Goal: Information Seeking & Learning: Learn about a topic

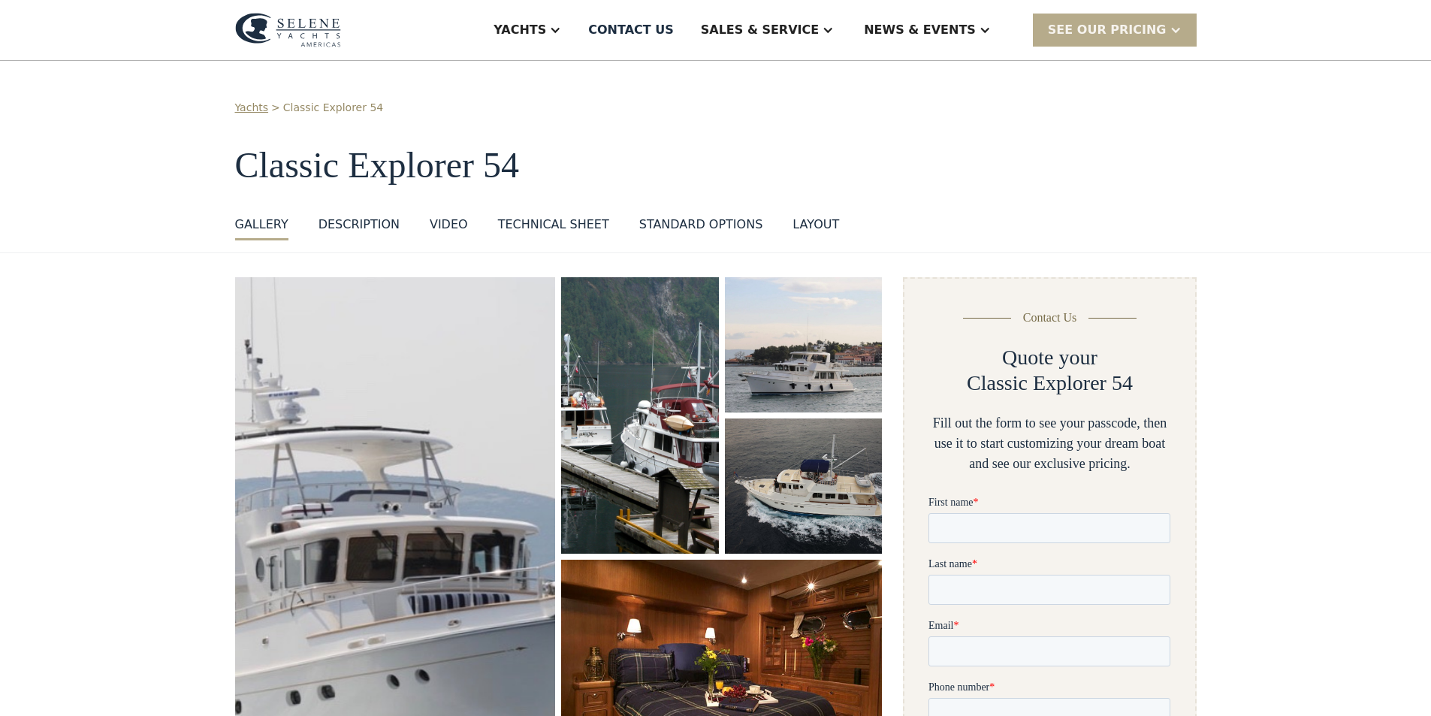
click at [397, 523] on img "open lightbox" at bounding box center [395, 538] width 340 height 554
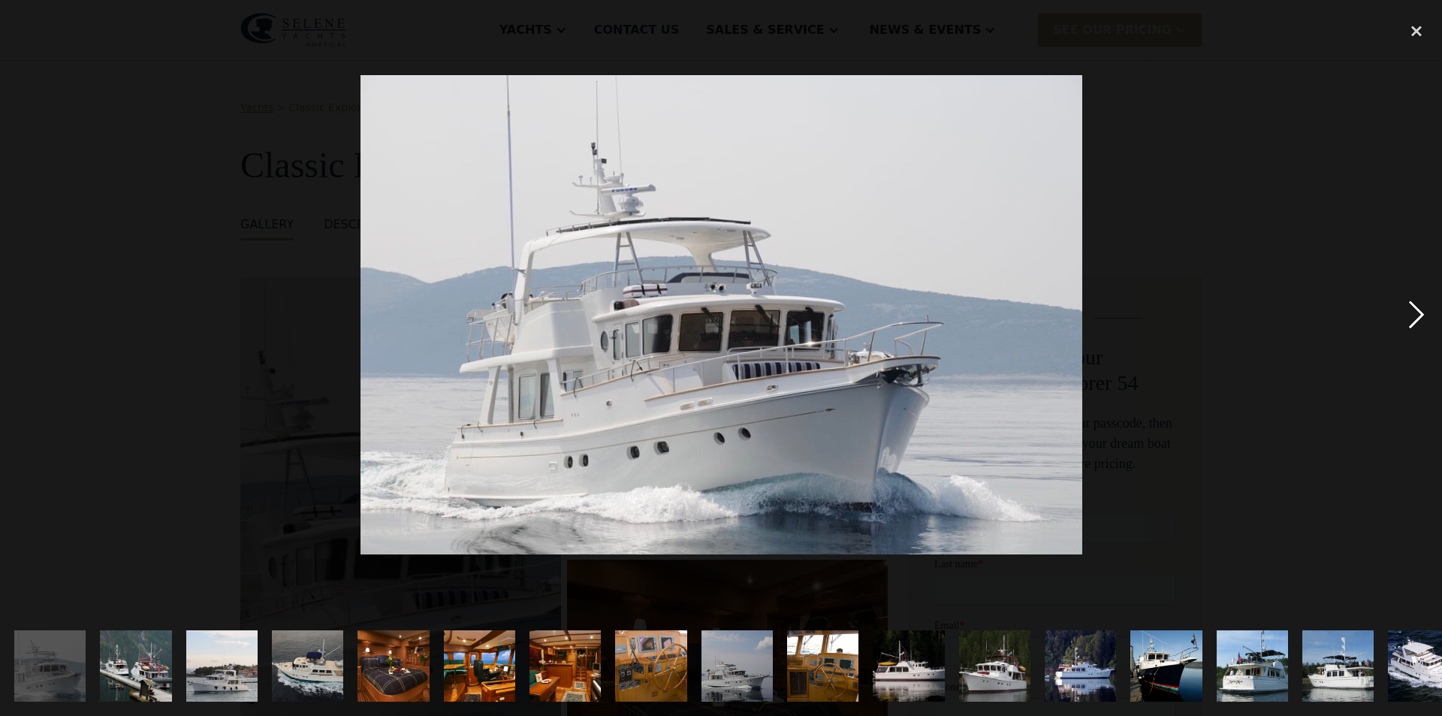
click at [1419, 310] on div "next image" at bounding box center [1416, 315] width 51 height 602
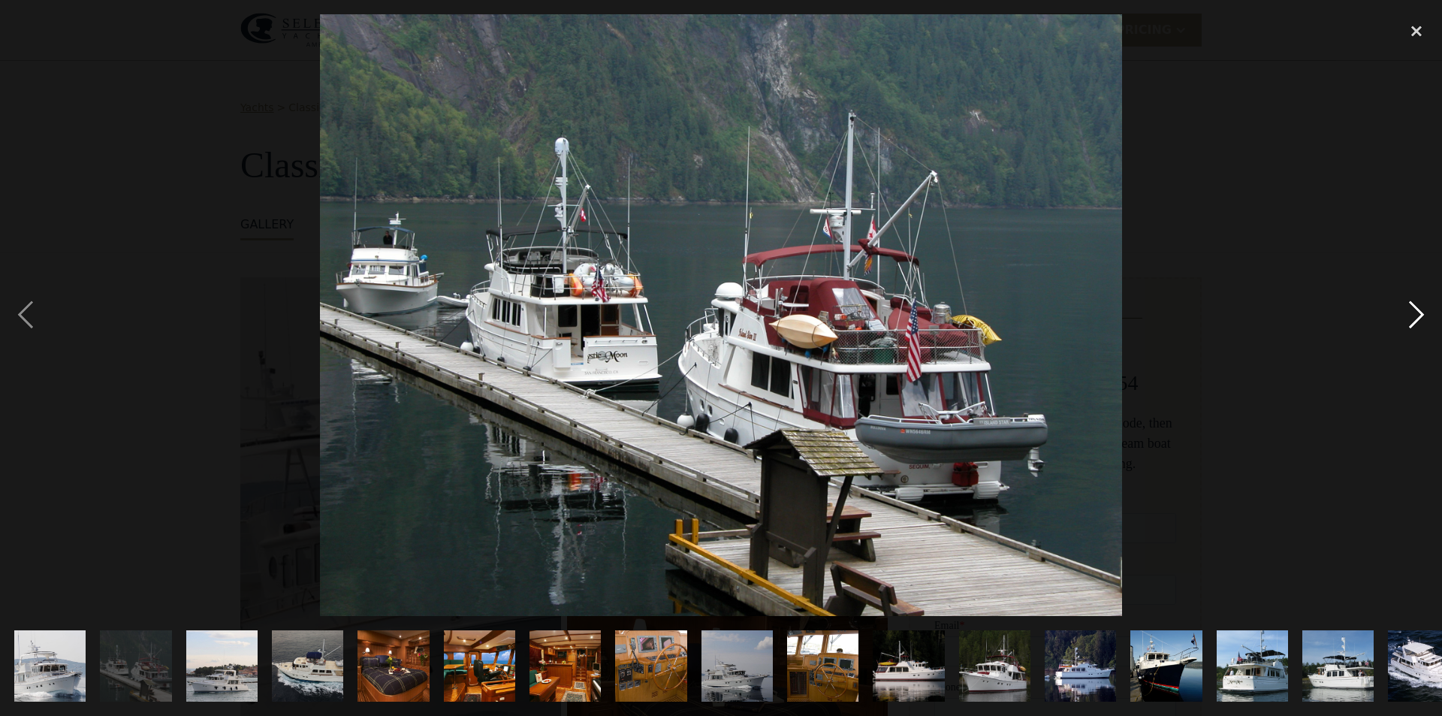
click at [1418, 310] on div "next image" at bounding box center [1416, 315] width 51 height 602
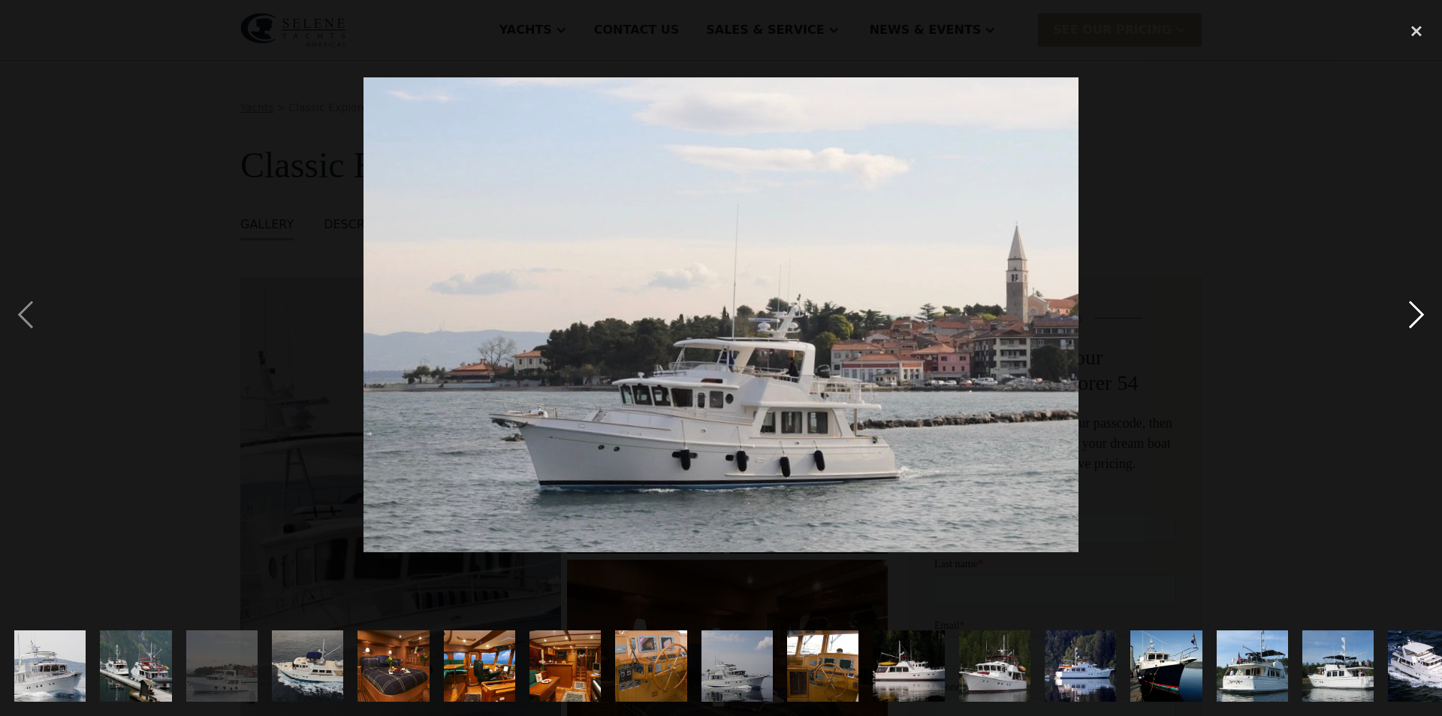
click at [1418, 310] on div "next image" at bounding box center [1416, 315] width 51 height 602
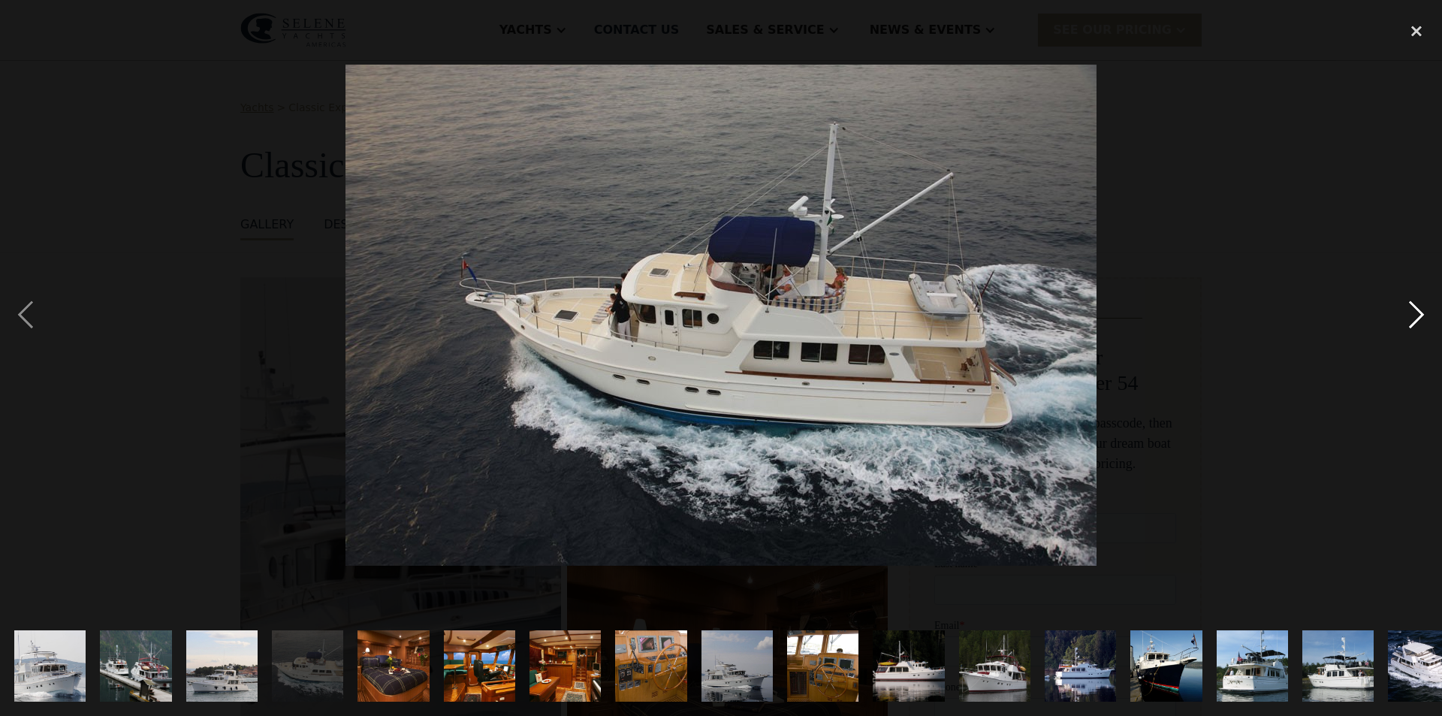
click at [1418, 310] on div "next image" at bounding box center [1416, 315] width 51 height 602
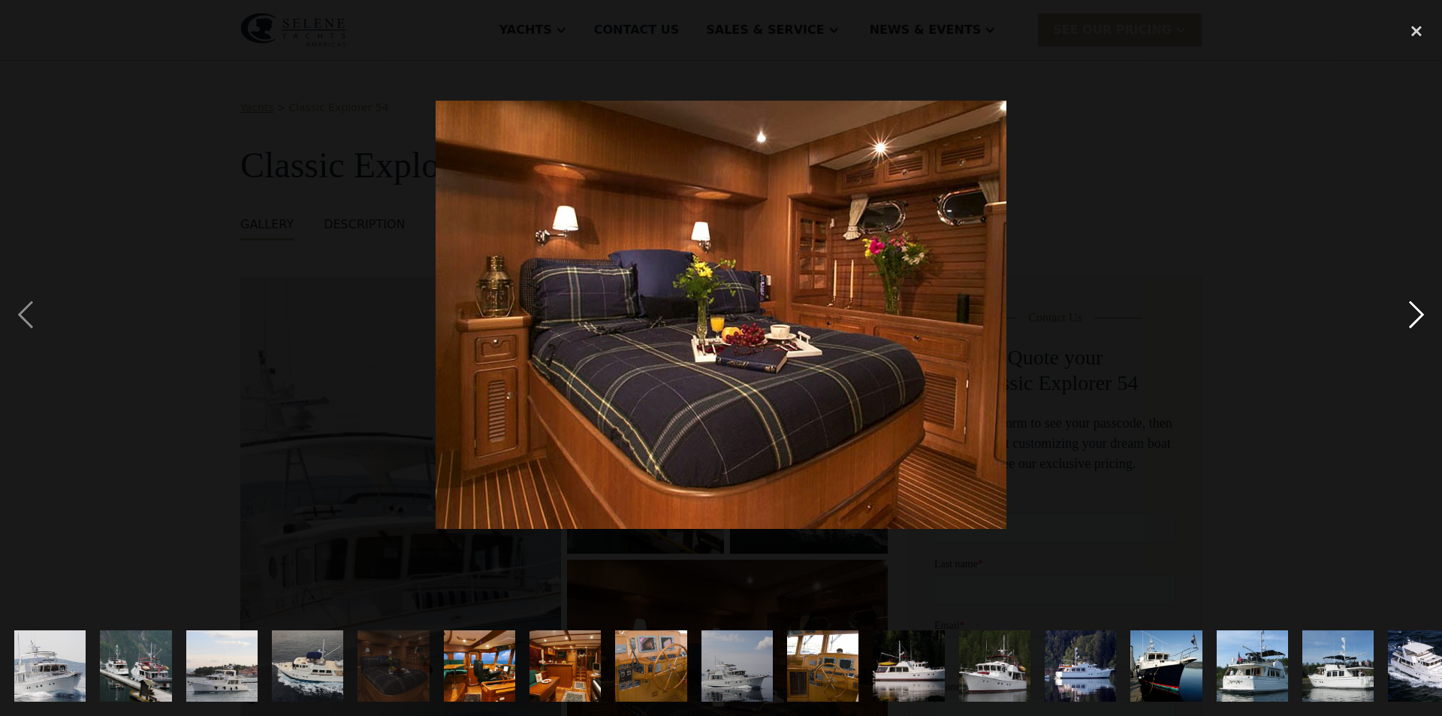
click at [1418, 310] on div "next image" at bounding box center [1416, 315] width 51 height 602
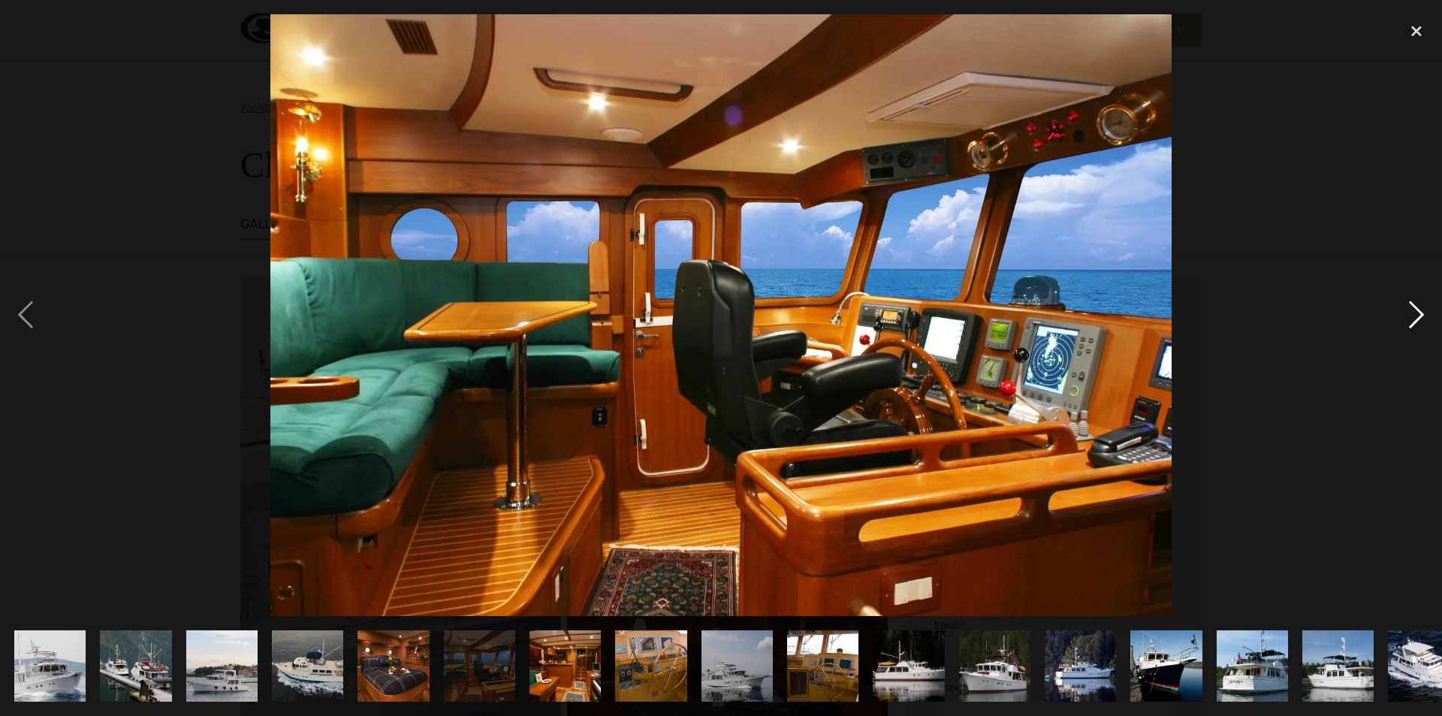
click at [1418, 310] on div "next image" at bounding box center [1416, 315] width 51 height 602
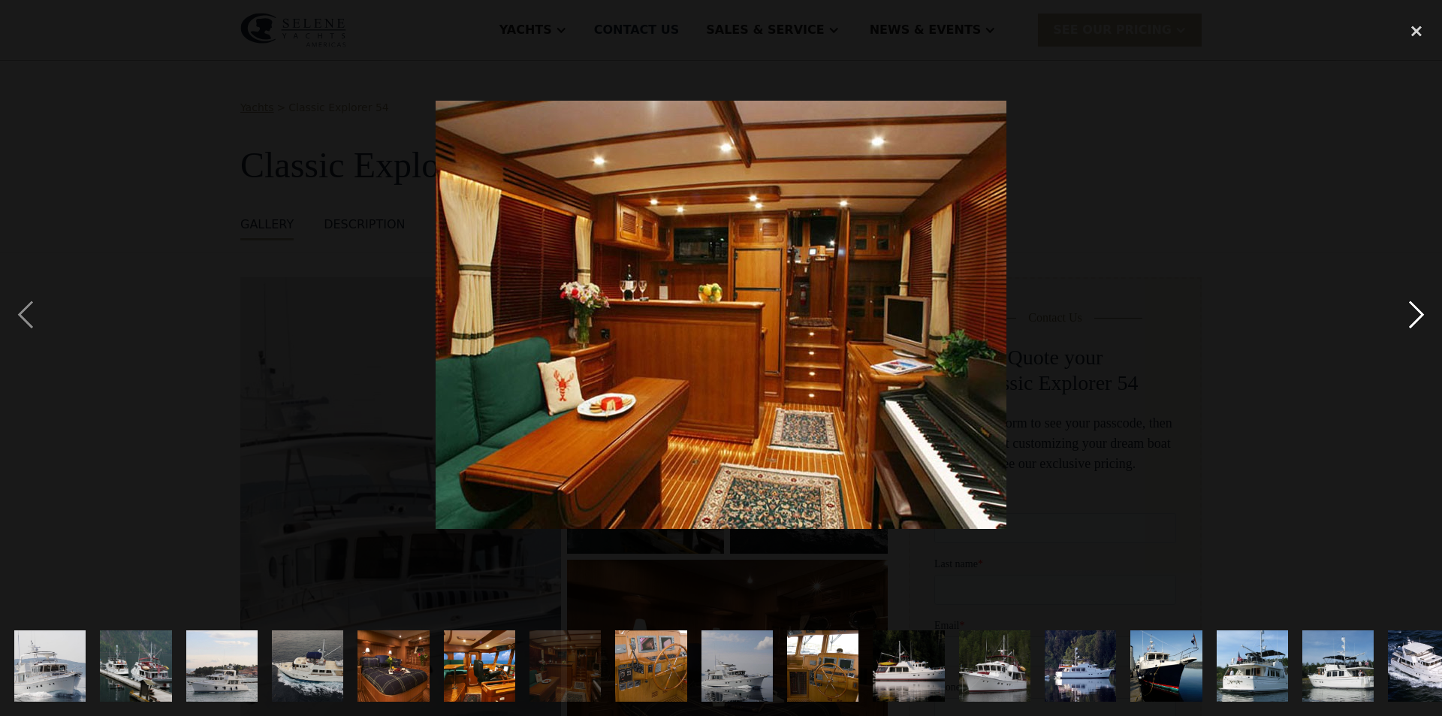
click at [1418, 310] on div "next image" at bounding box center [1416, 315] width 51 height 602
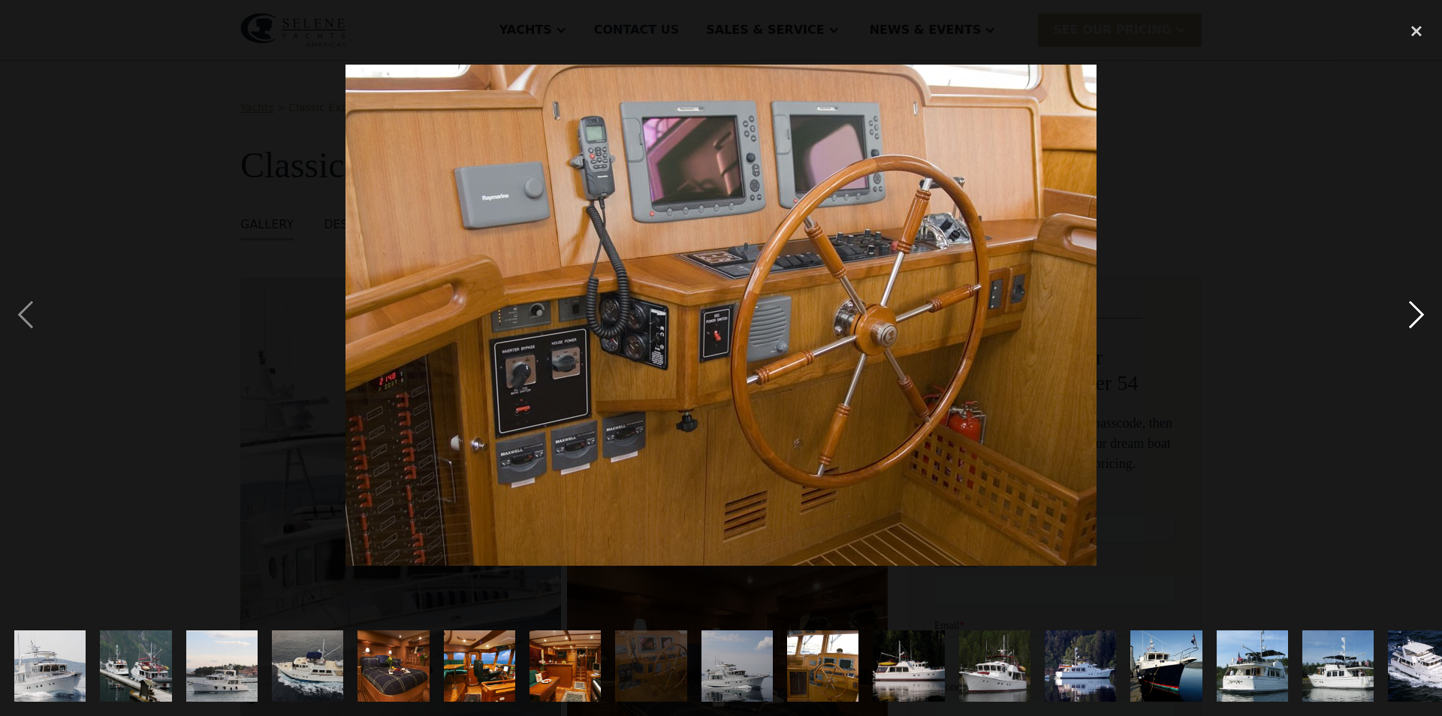
click at [1418, 310] on div "next image" at bounding box center [1416, 315] width 51 height 602
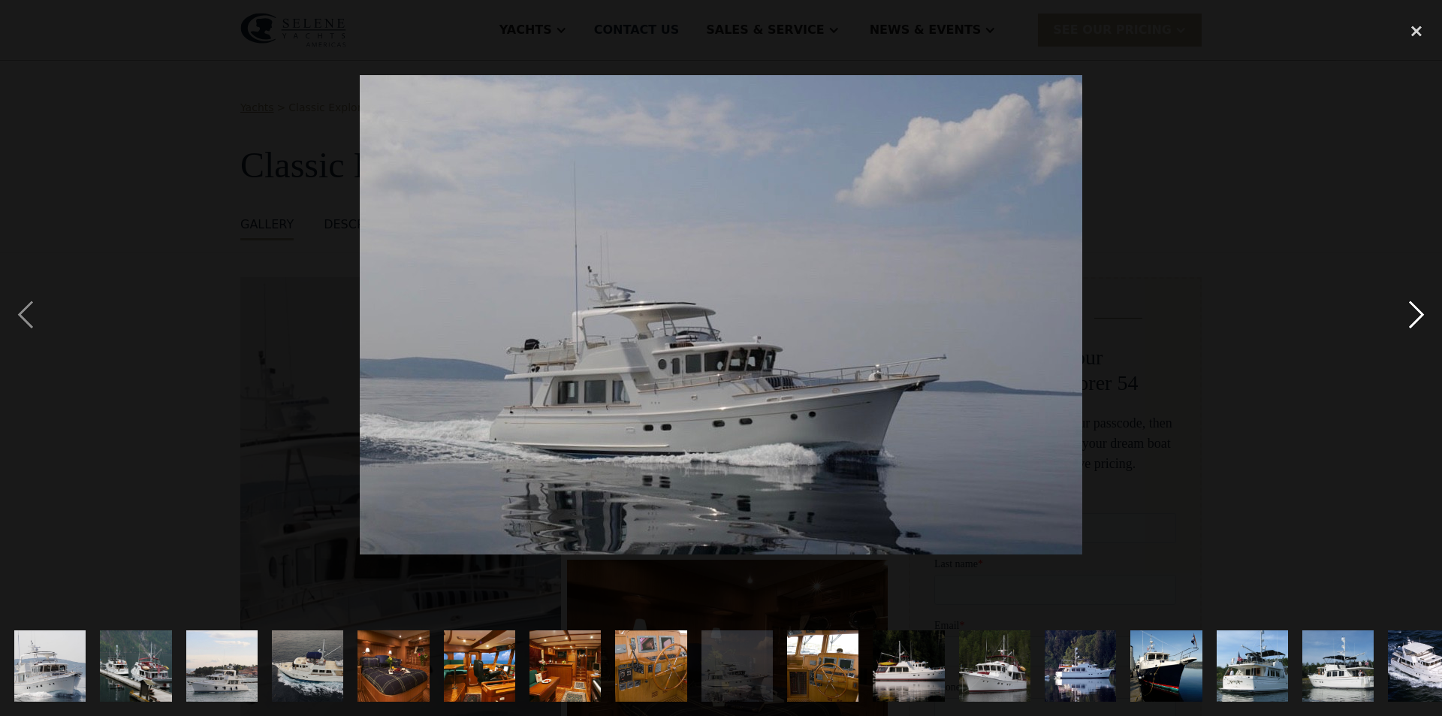
click at [1418, 310] on div "next image" at bounding box center [1416, 315] width 51 height 602
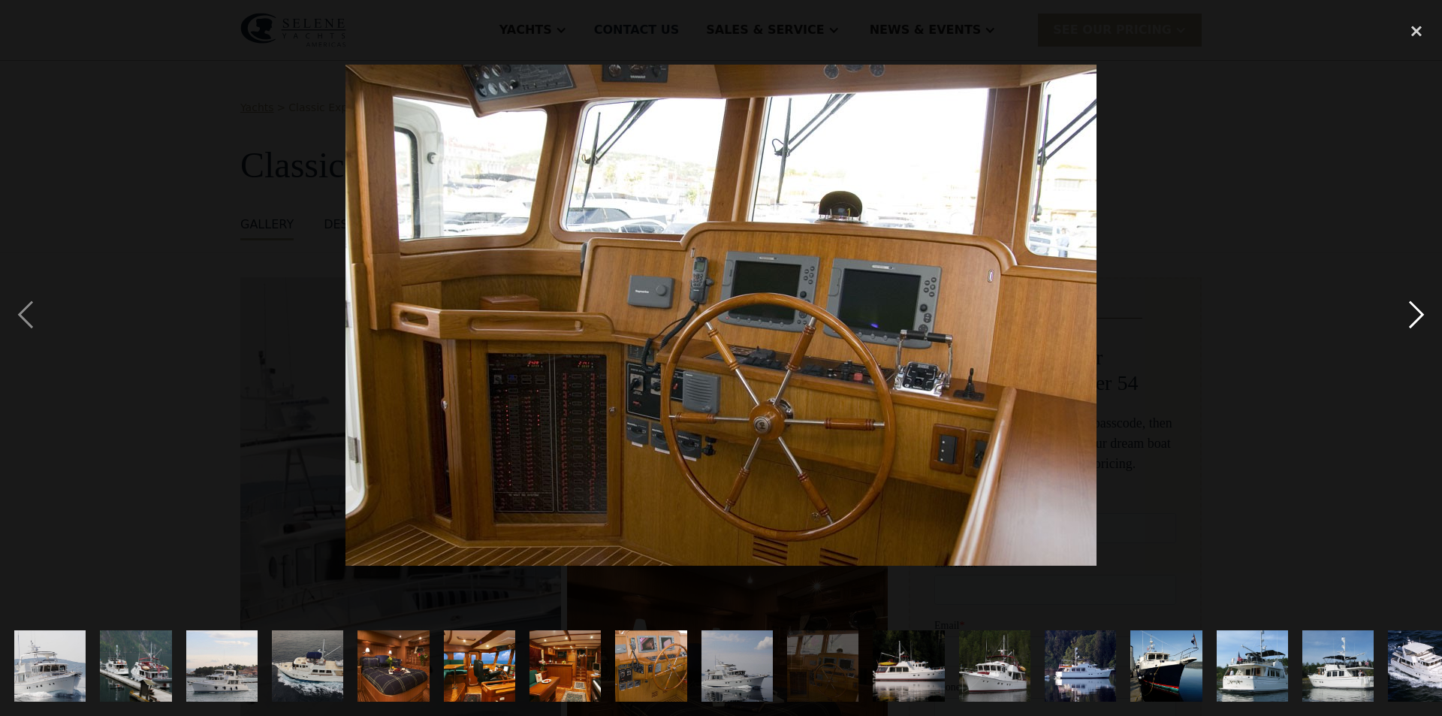
click at [1418, 310] on div "next image" at bounding box center [1416, 315] width 51 height 602
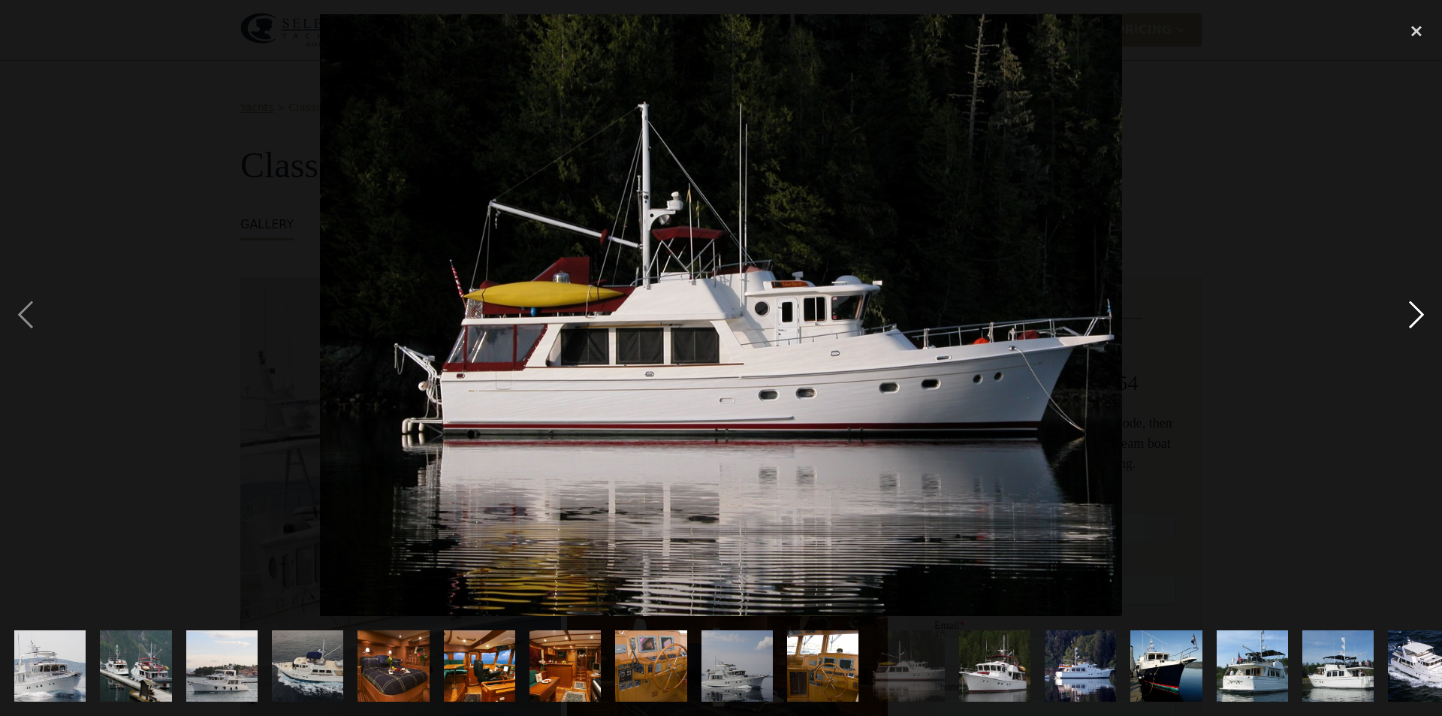
click at [1418, 310] on div "next image" at bounding box center [1416, 315] width 51 height 602
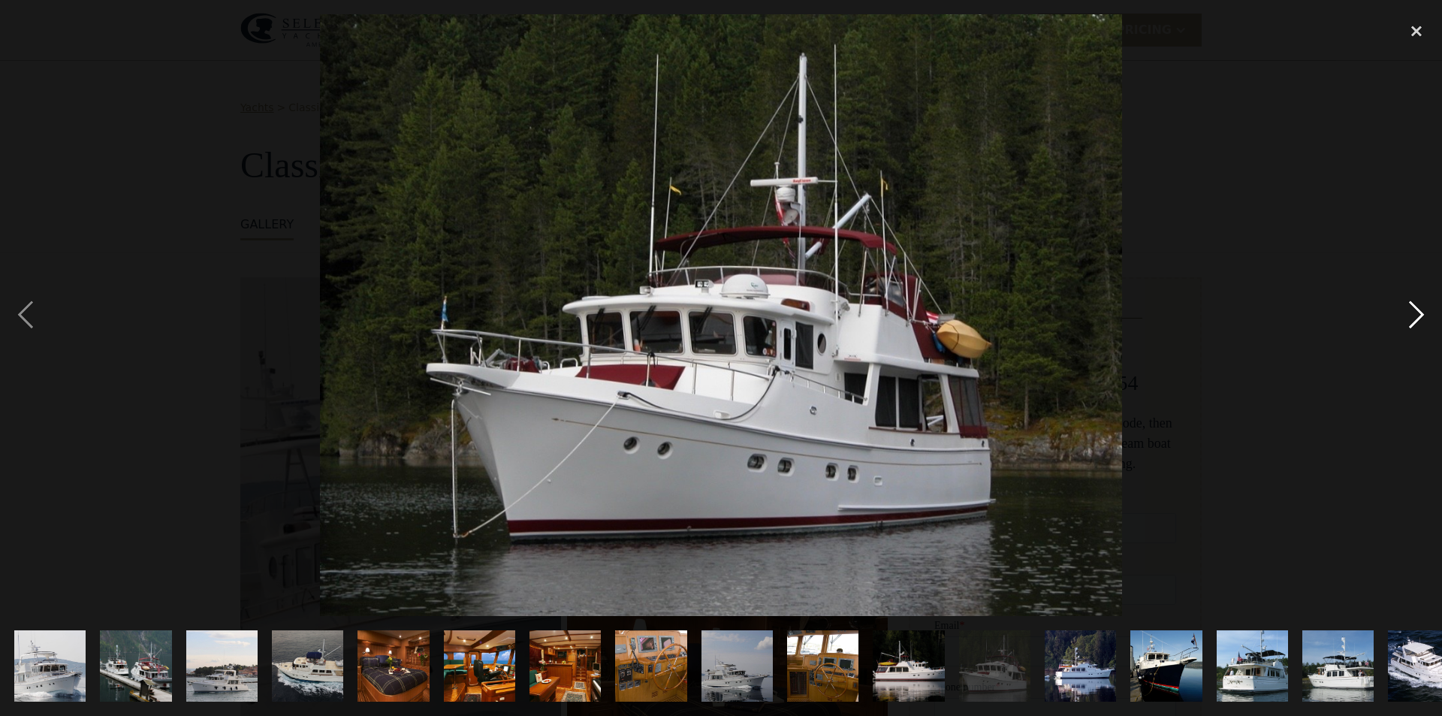
click at [1418, 310] on div "next image" at bounding box center [1416, 315] width 51 height 602
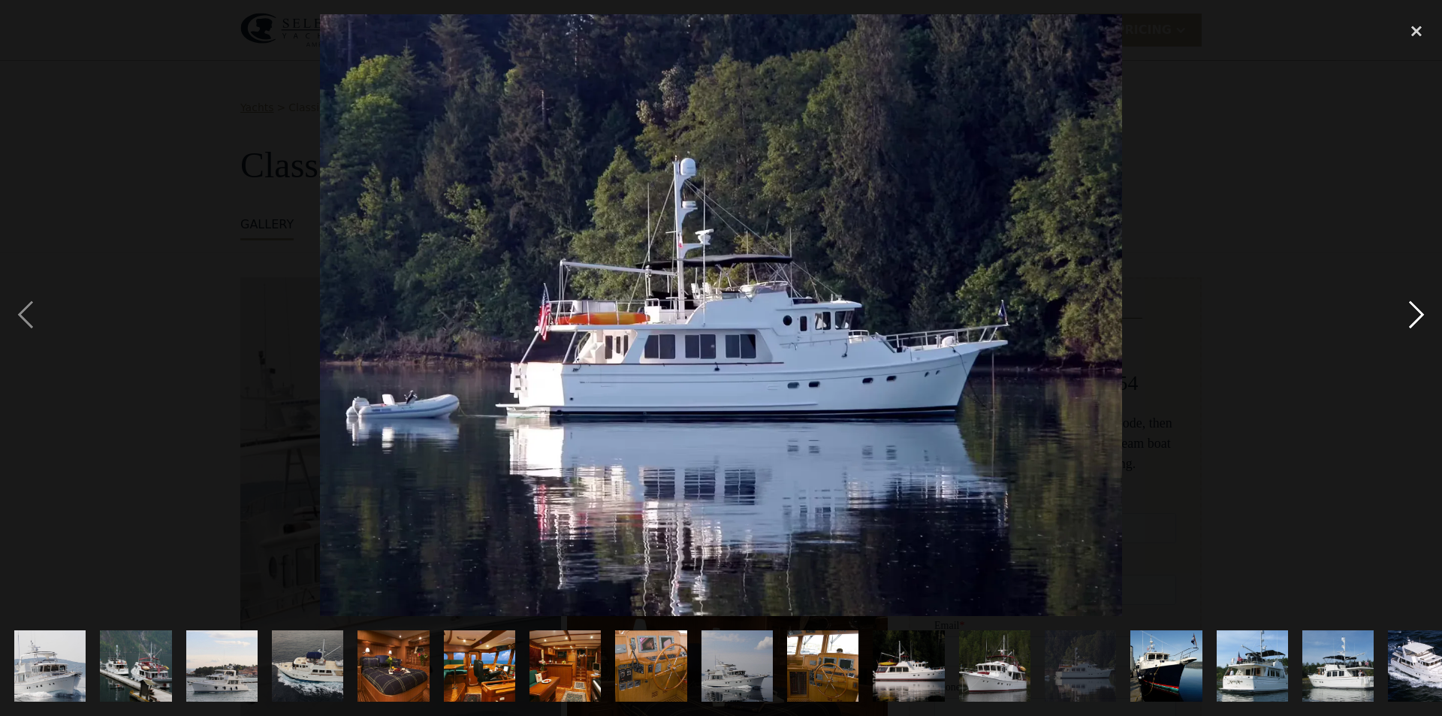
click at [1418, 310] on div "next image" at bounding box center [1416, 315] width 51 height 602
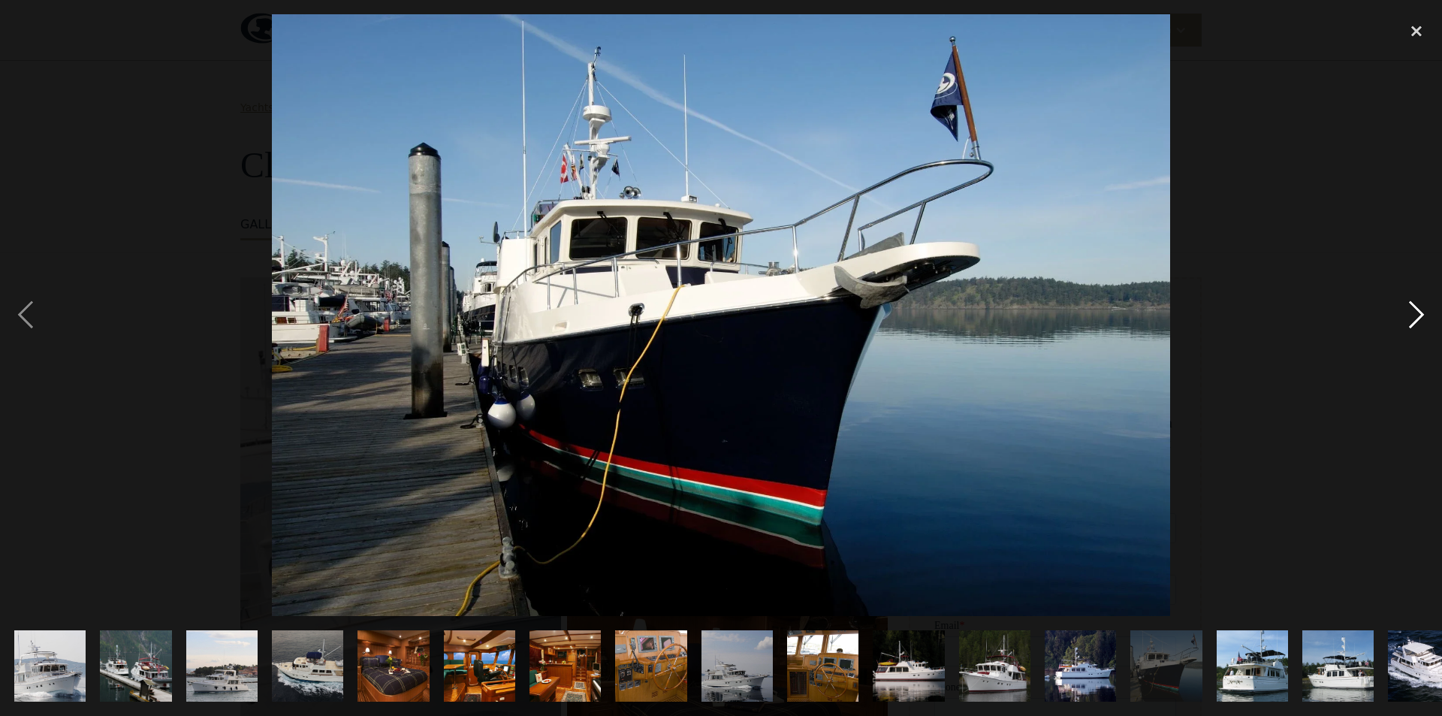
click at [1418, 310] on div "next image" at bounding box center [1416, 315] width 51 height 602
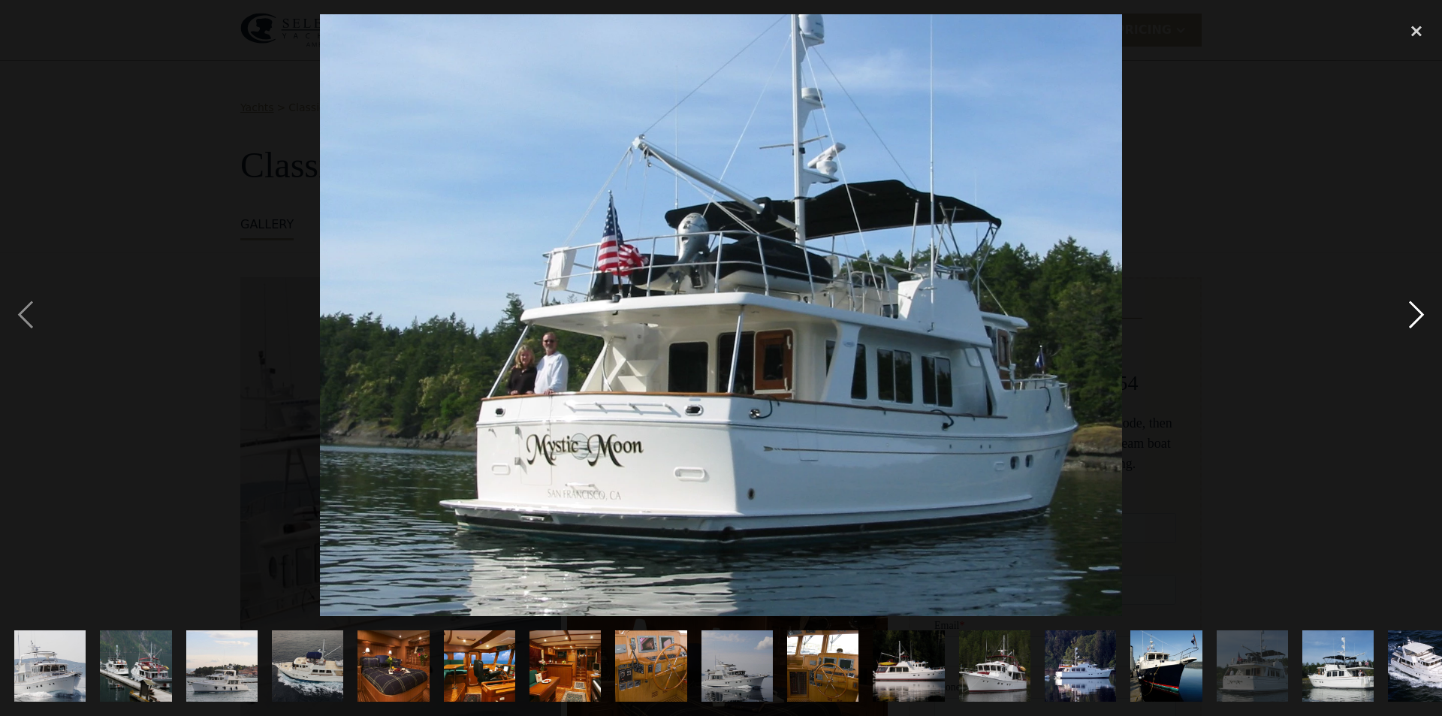
click at [1418, 310] on div "next image" at bounding box center [1416, 315] width 51 height 602
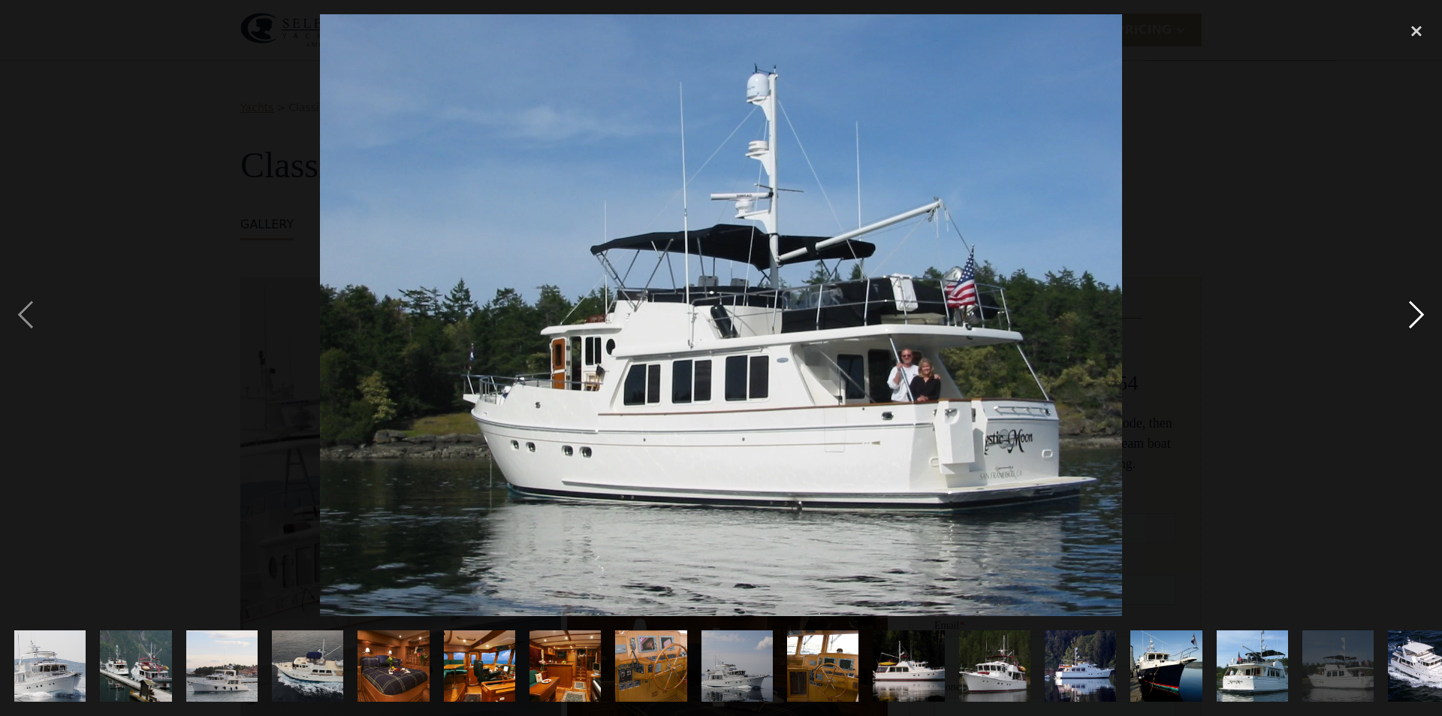
click at [1418, 310] on div "next image" at bounding box center [1416, 315] width 51 height 602
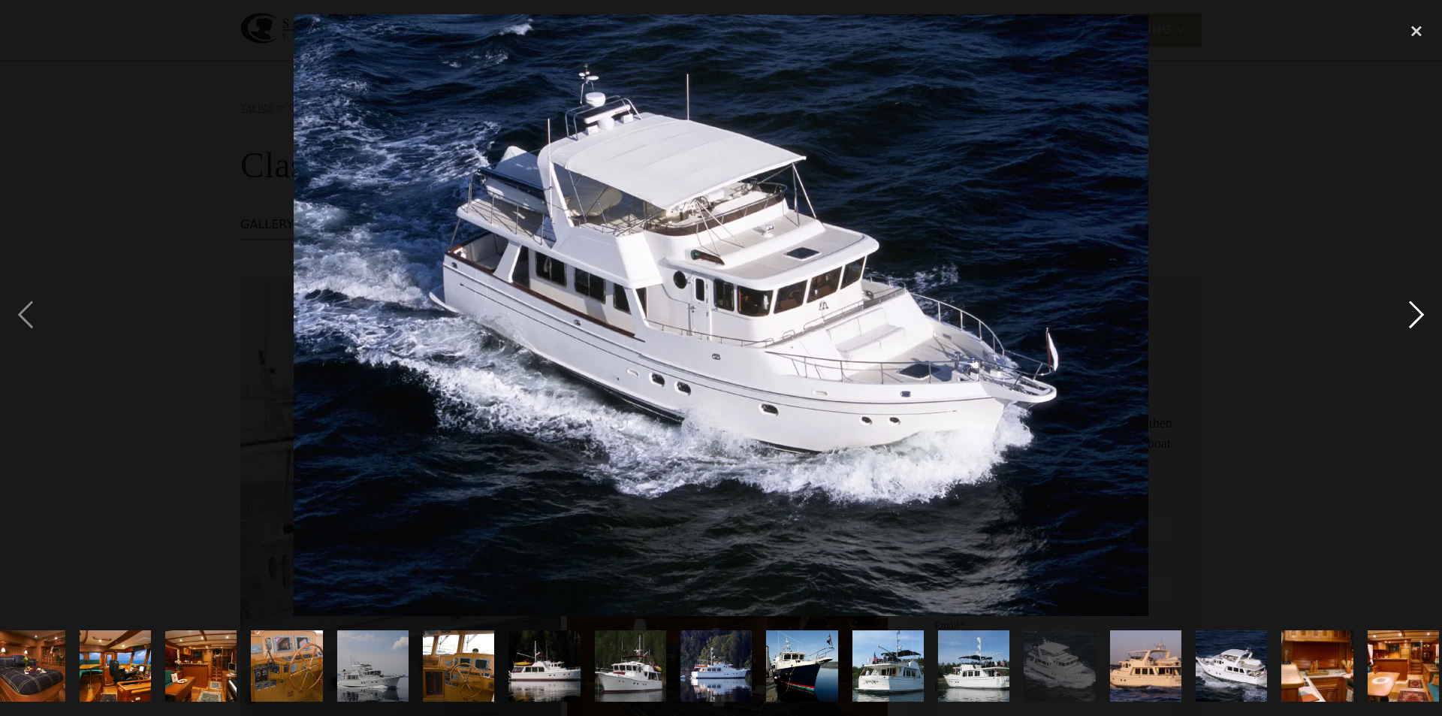
scroll to position [0, 376]
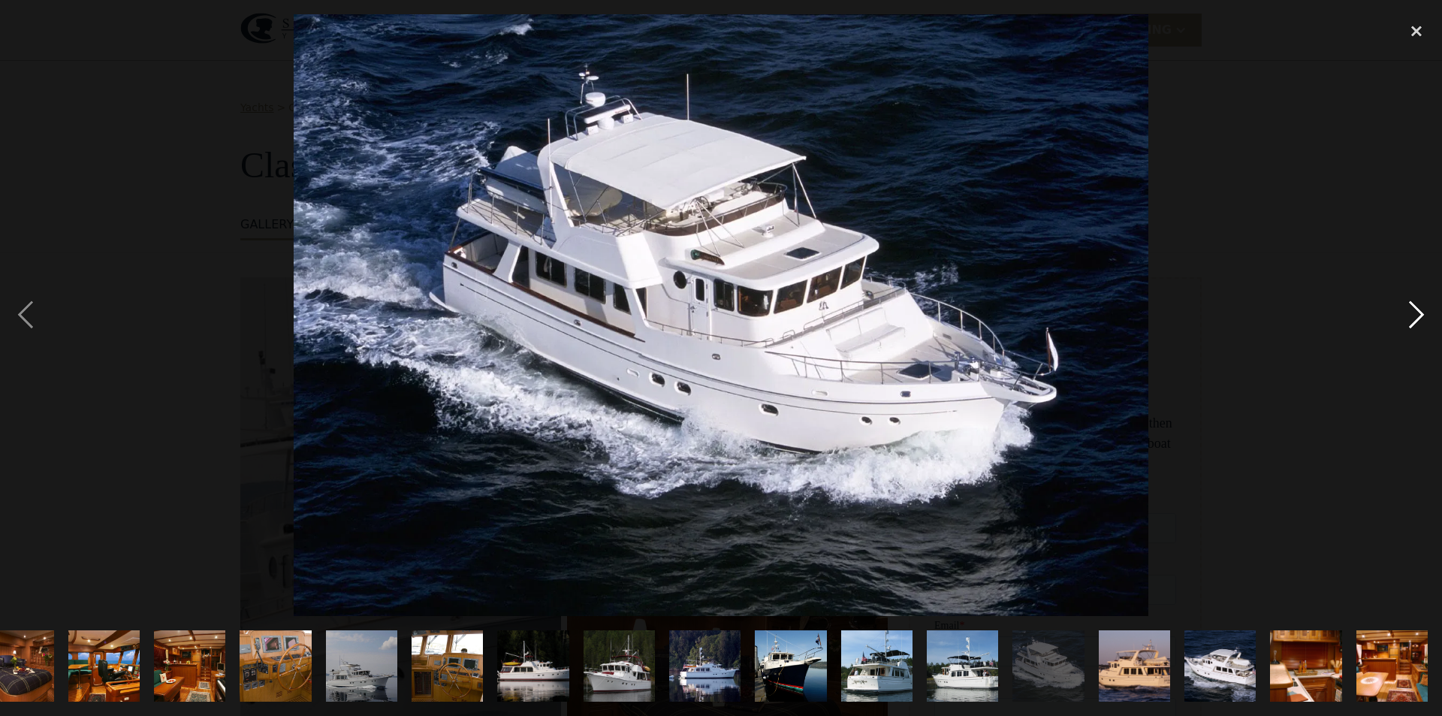
click at [1417, 310] on div "next image" at bounding box center [1416, 315] width 51 height 602
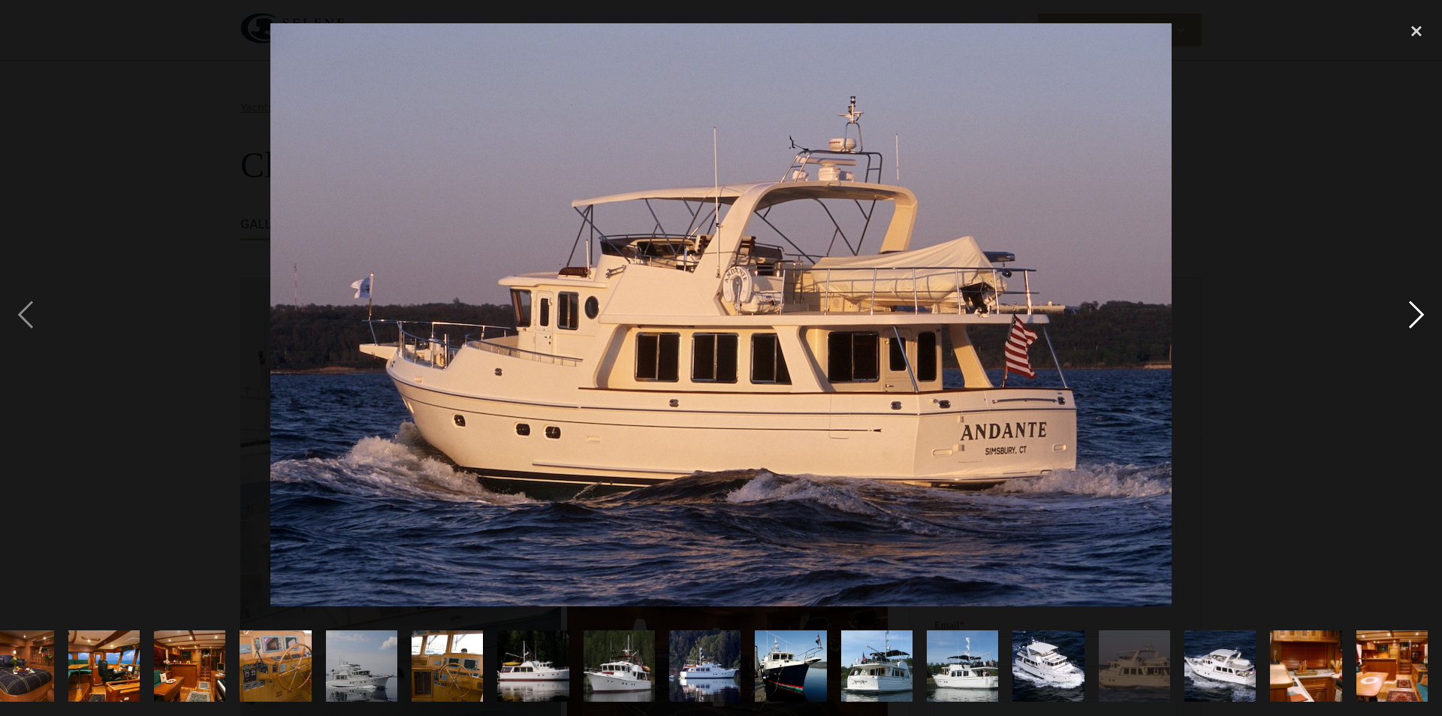
click at [1418, 310] on div "next image" at bounding box center [1416, 315] width 51 height 602
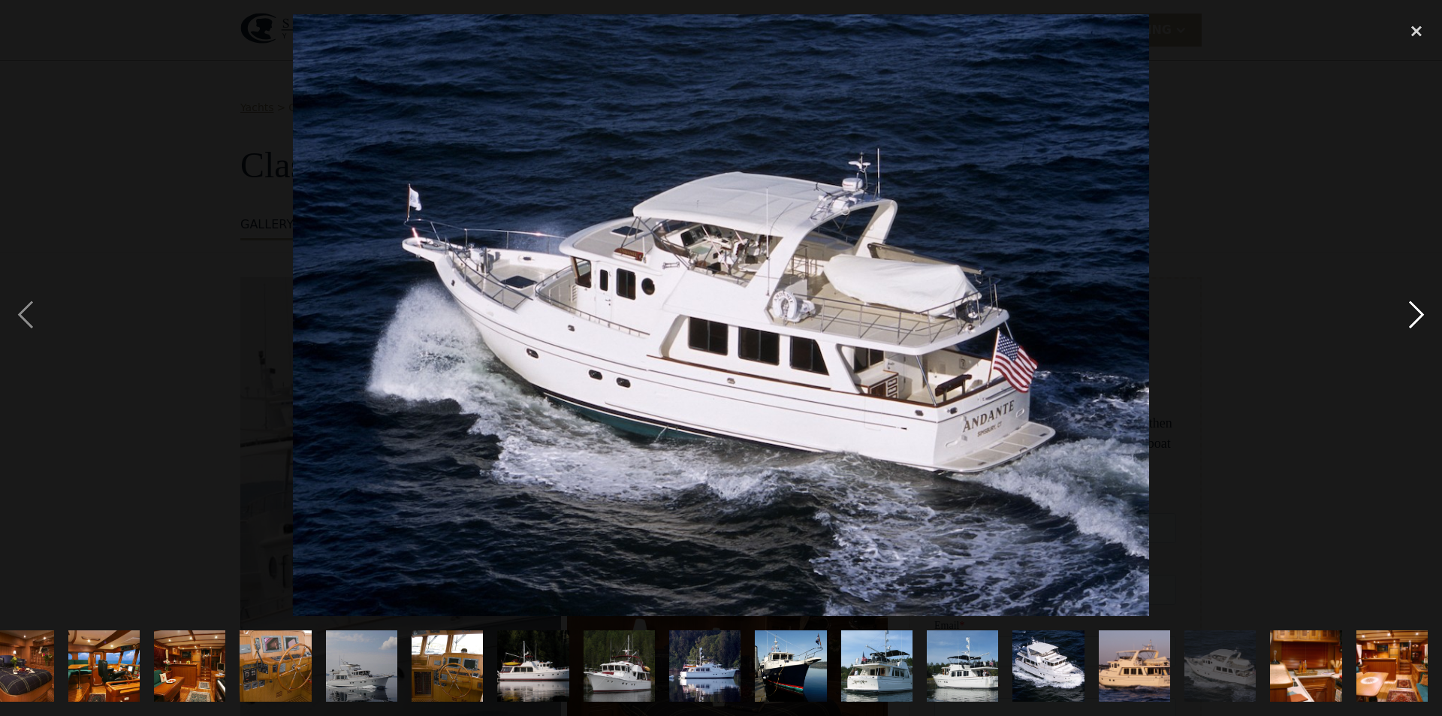
click at [1418, 310] on div "next image" at bounding box center [1416, 315] width 51 height 602
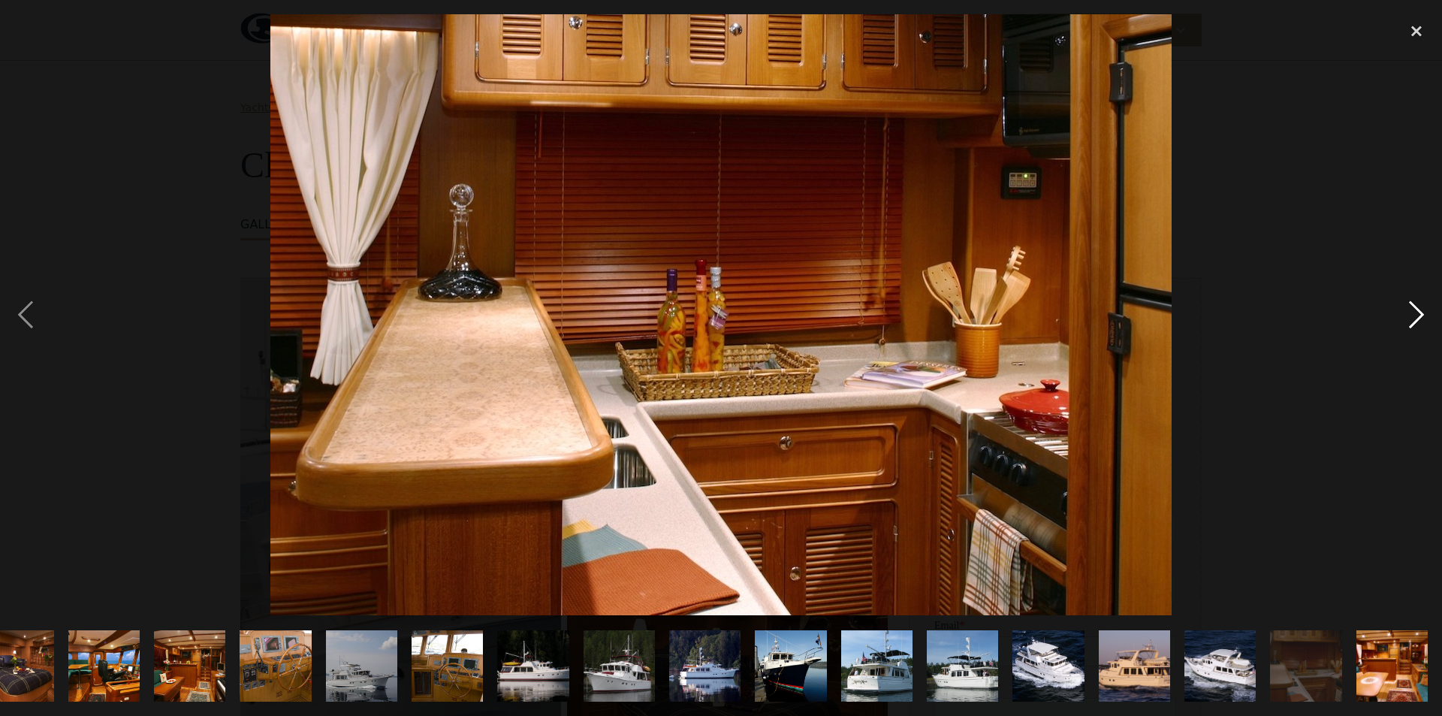
click at [1418, 310] on div "next image" at bounding box center [1416, 315] width 51 height 602
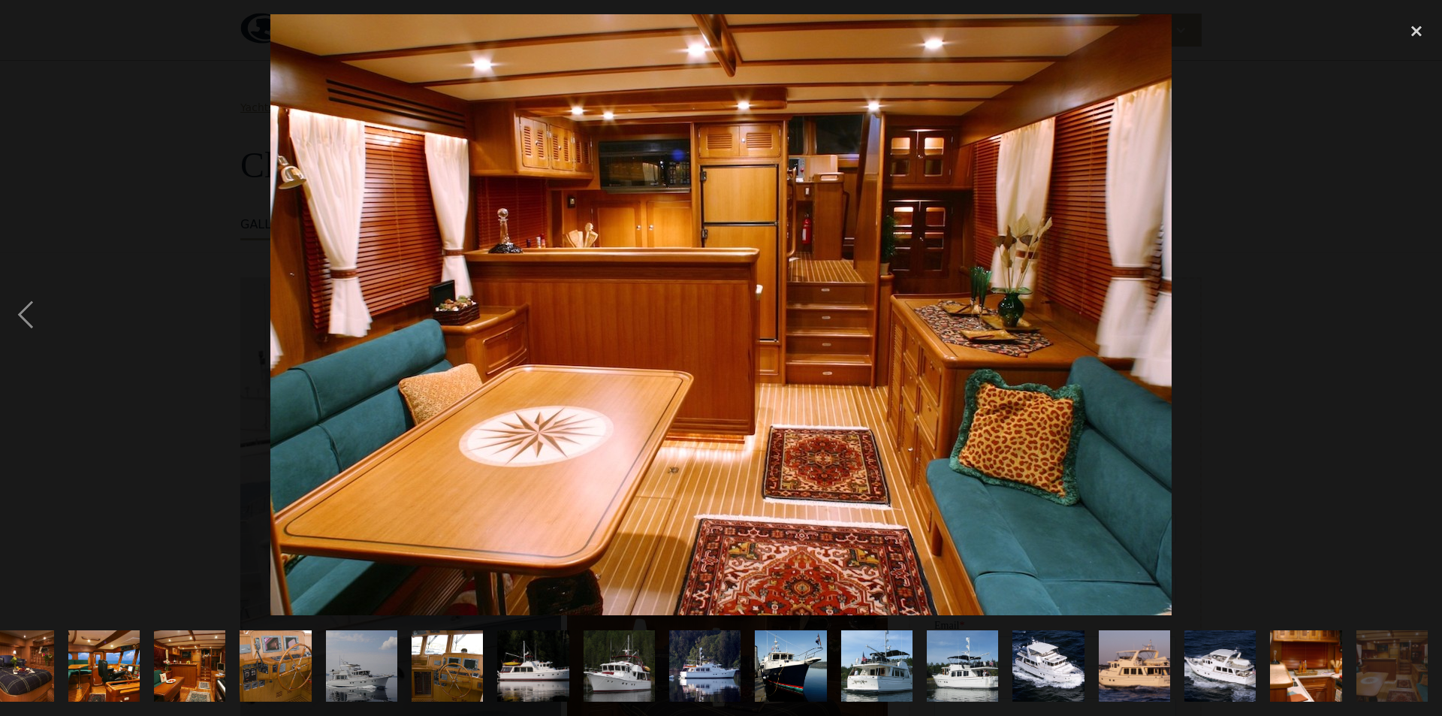
click at [1406, 310] on div "next image" at bounding box center [1416, 315] width 51 height 602
click at [1415, 29] on div "close lightbox" at bounding box center [1416, 30] width 51 height 33
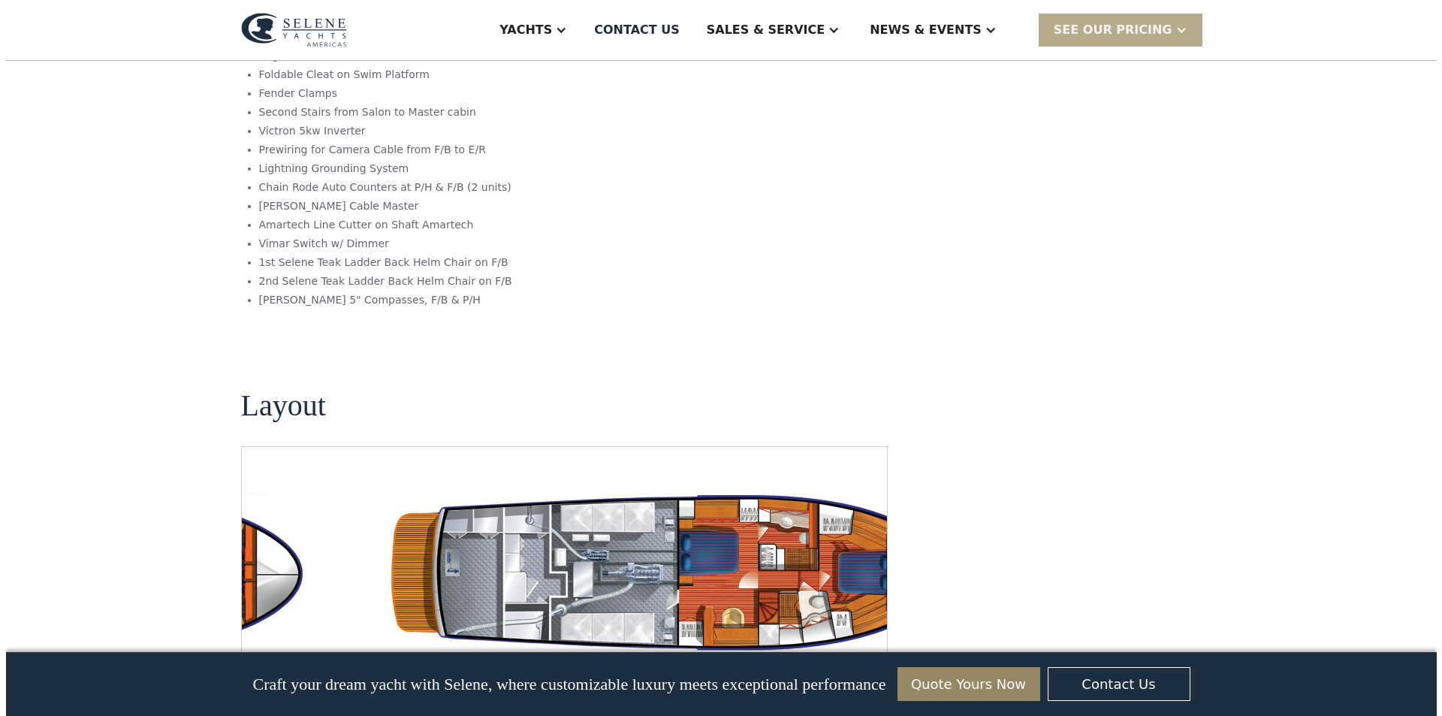
scroll to position [2488, 0]
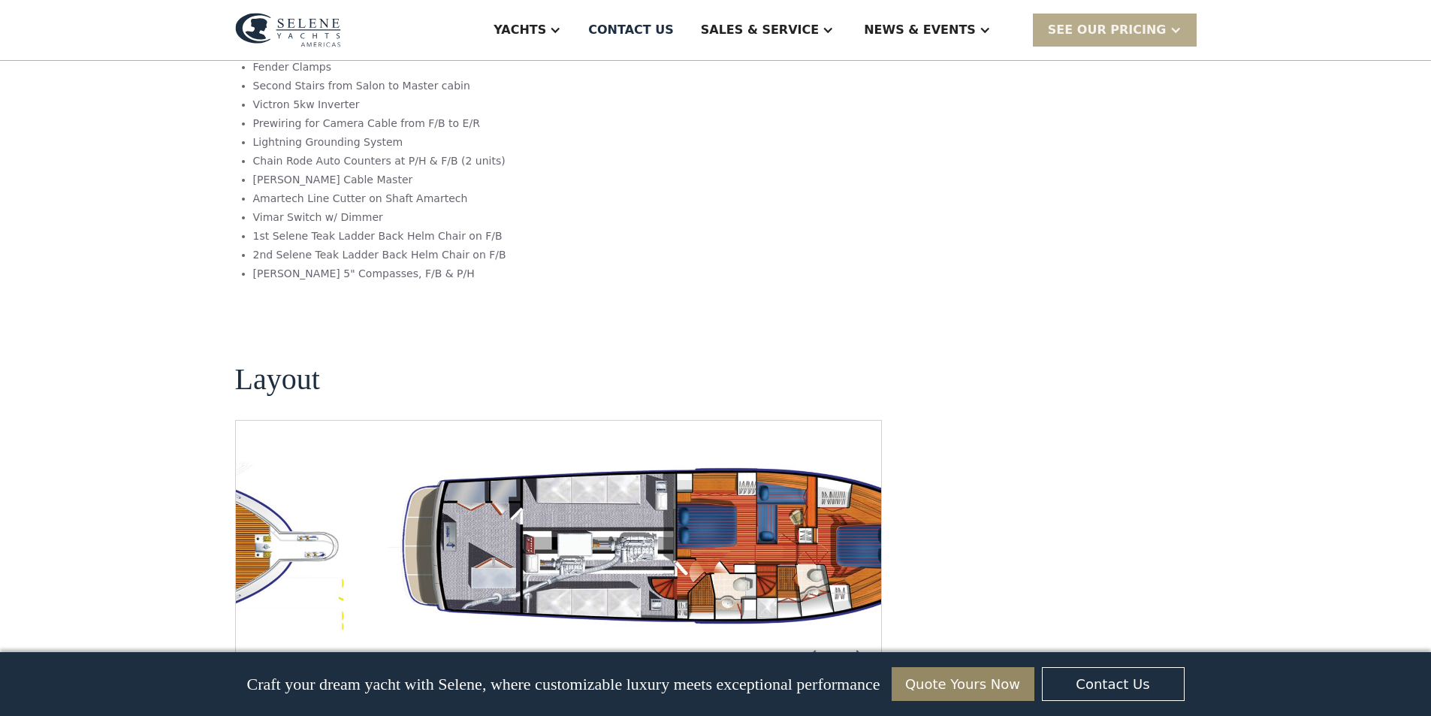
click at [344, 457] on img "open lightbox" at bounding box center [33, 547] width 622 height 181
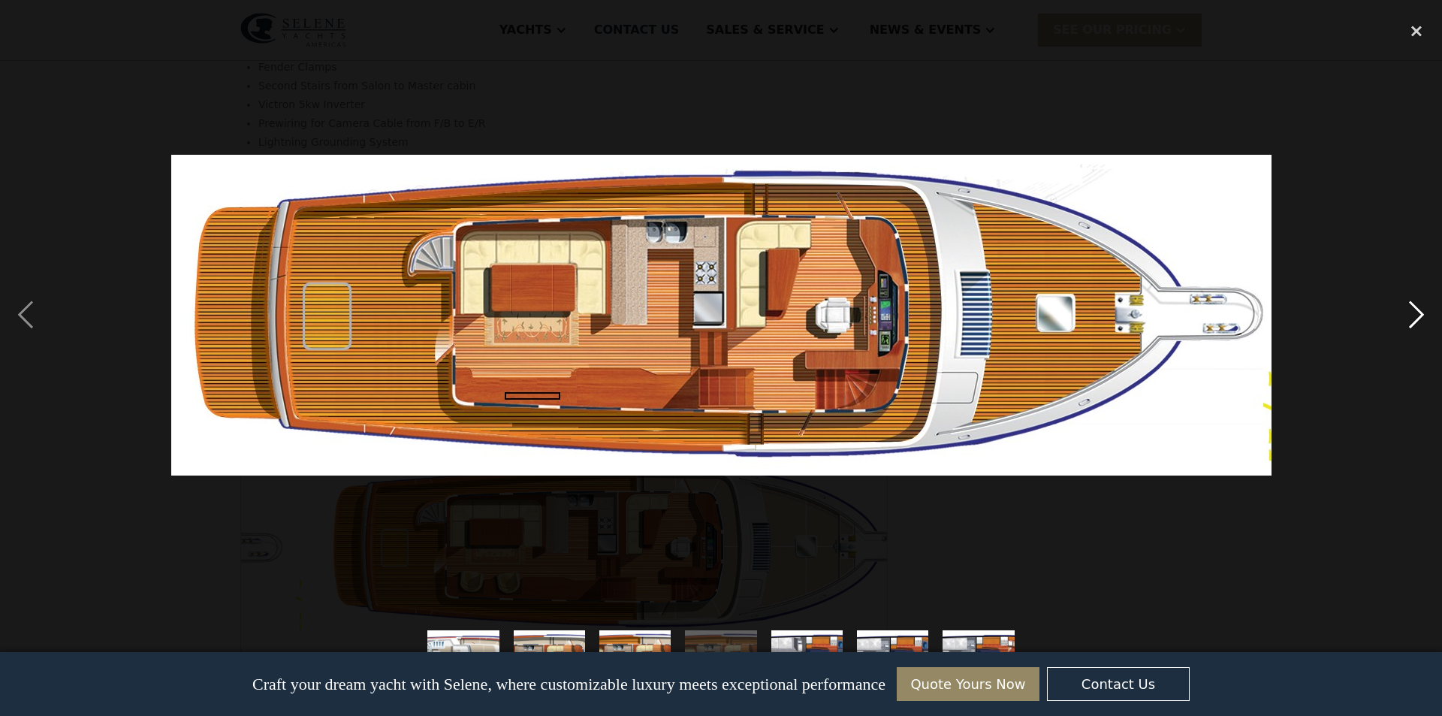
click at [1424, 313] on div "next image" at bounding box center [1416, 315] width 51 height 602
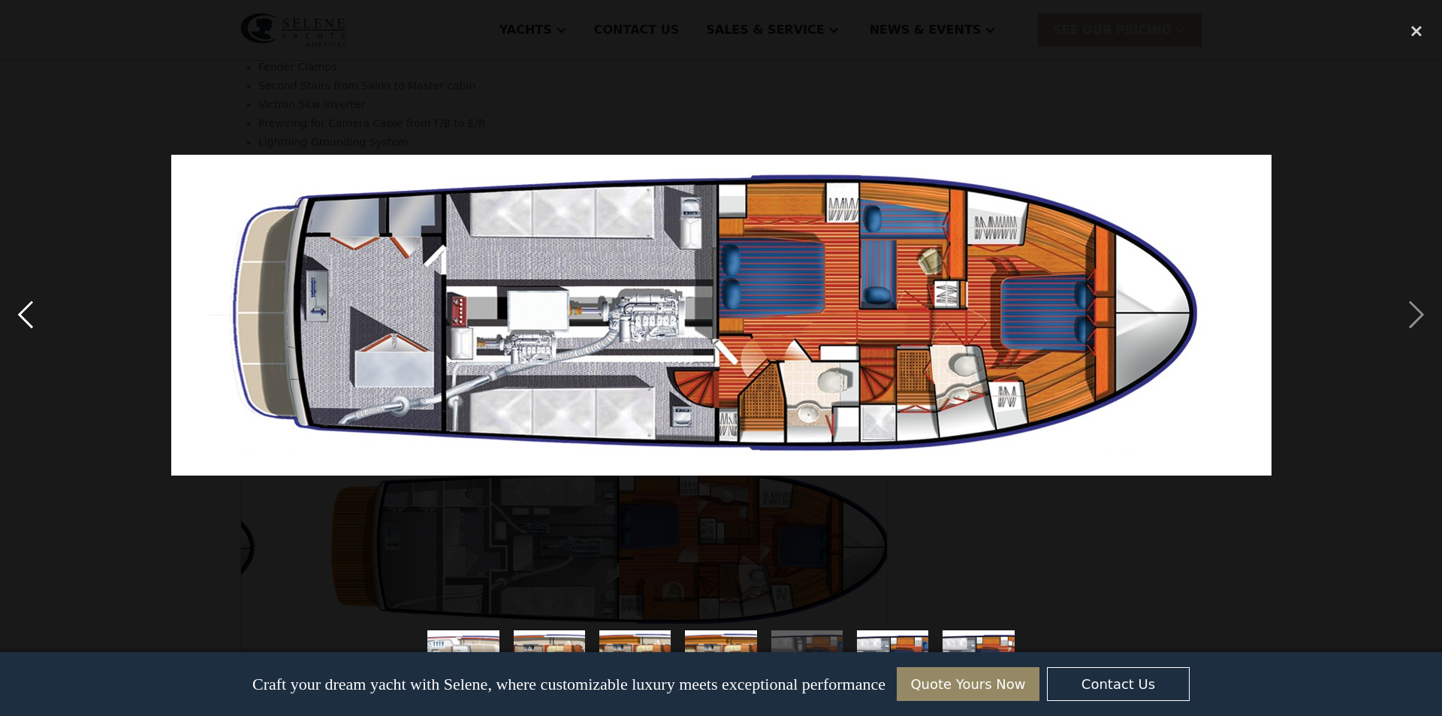
click at [24, 311] on div "previous image" at bounding box center [25, 315] width 51 height 602
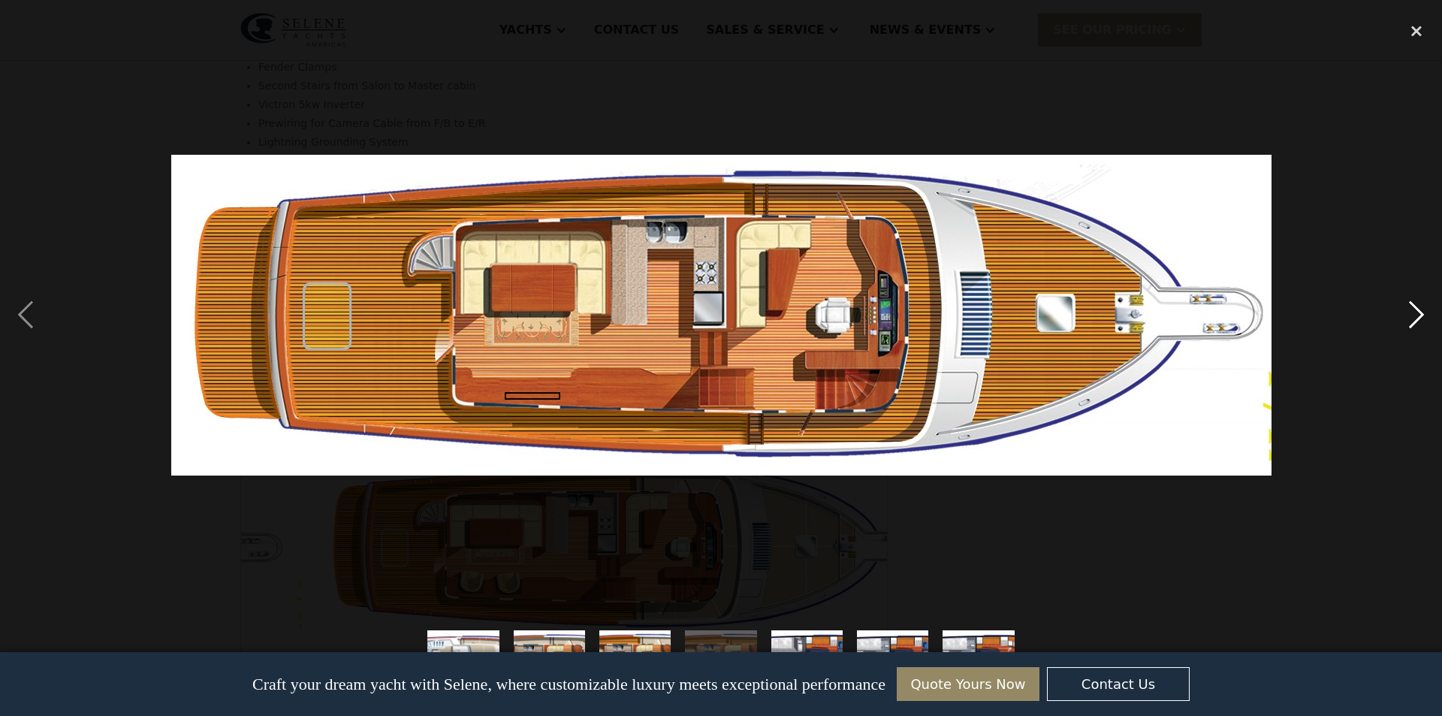
click at [1421, 314] on div "next image" at bounding box center [1416, 315] width 51 height 602
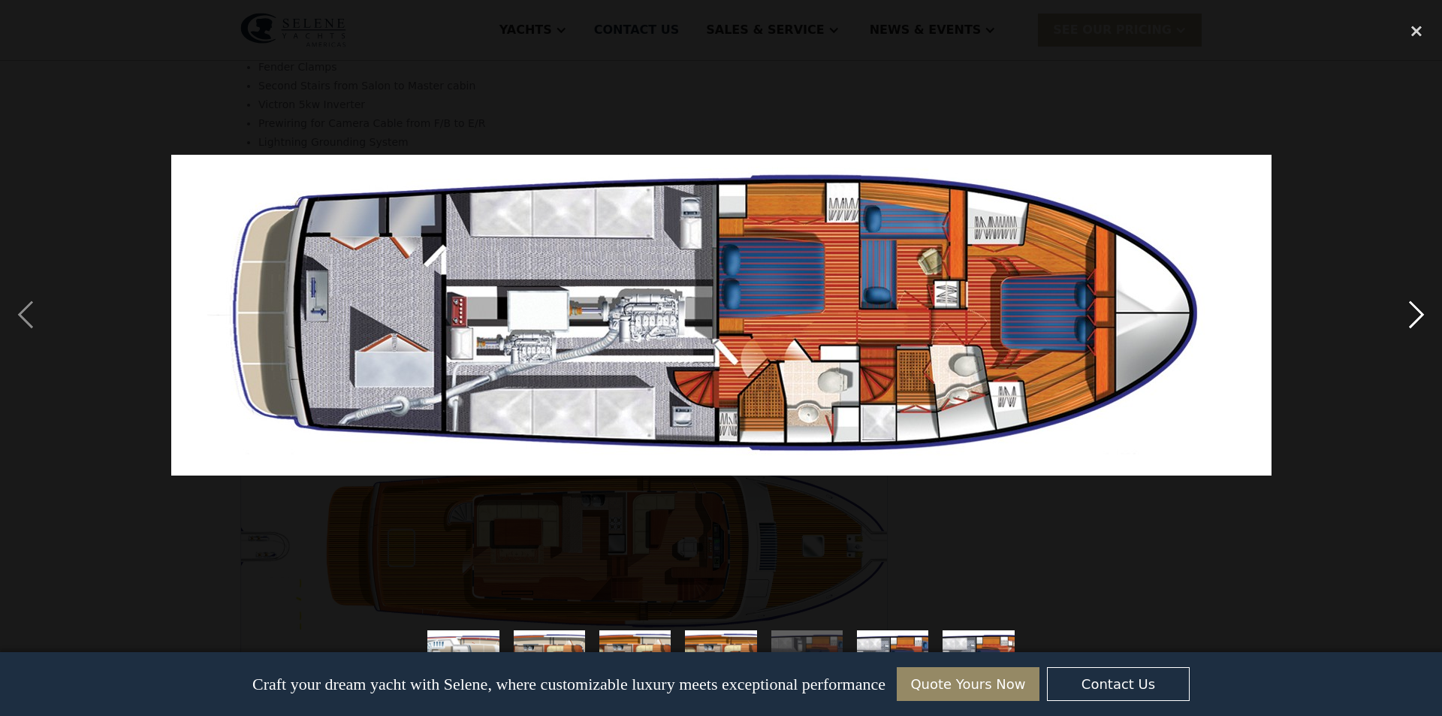
click at [1421, 314] on div "next image" at bounding box center [1416, 315] width 51 height 602
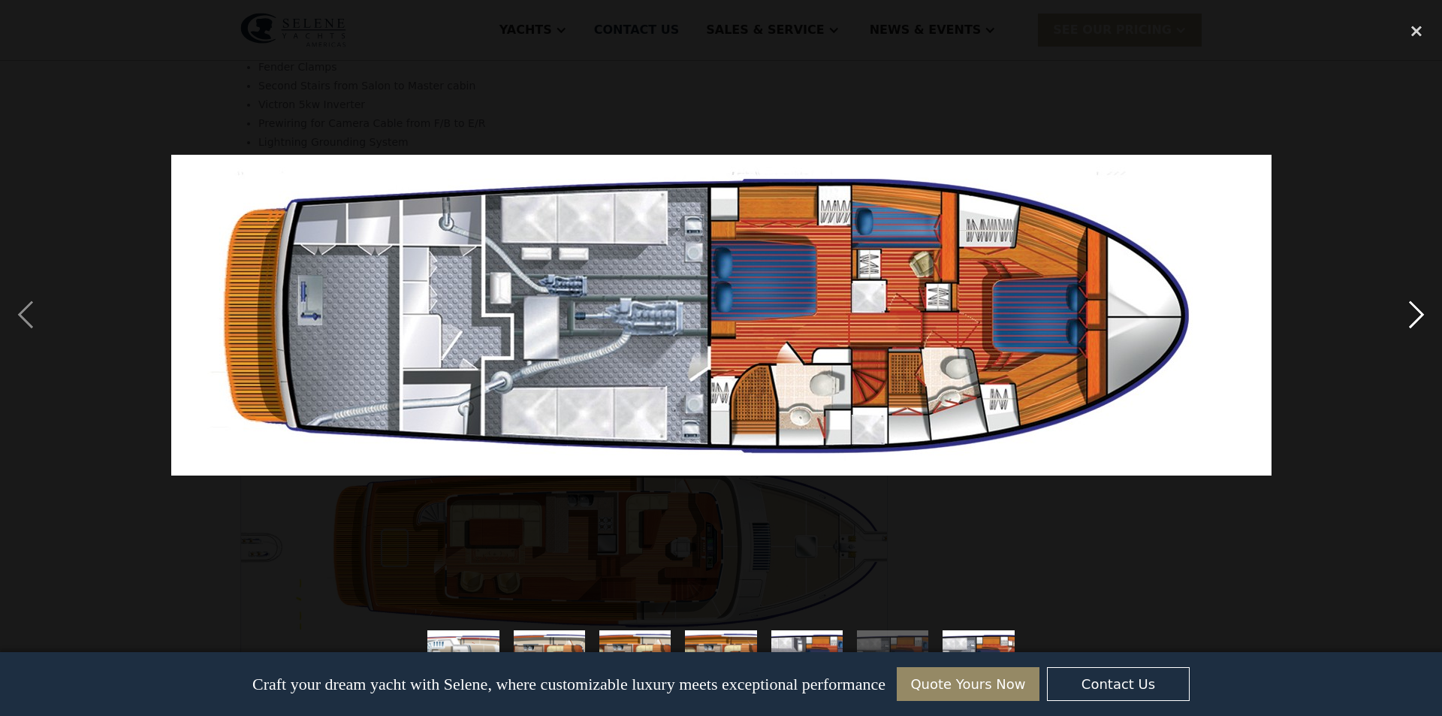
click at [1421, 314] on div "next image" at bounding box center [1416, 315] width 51 height 602
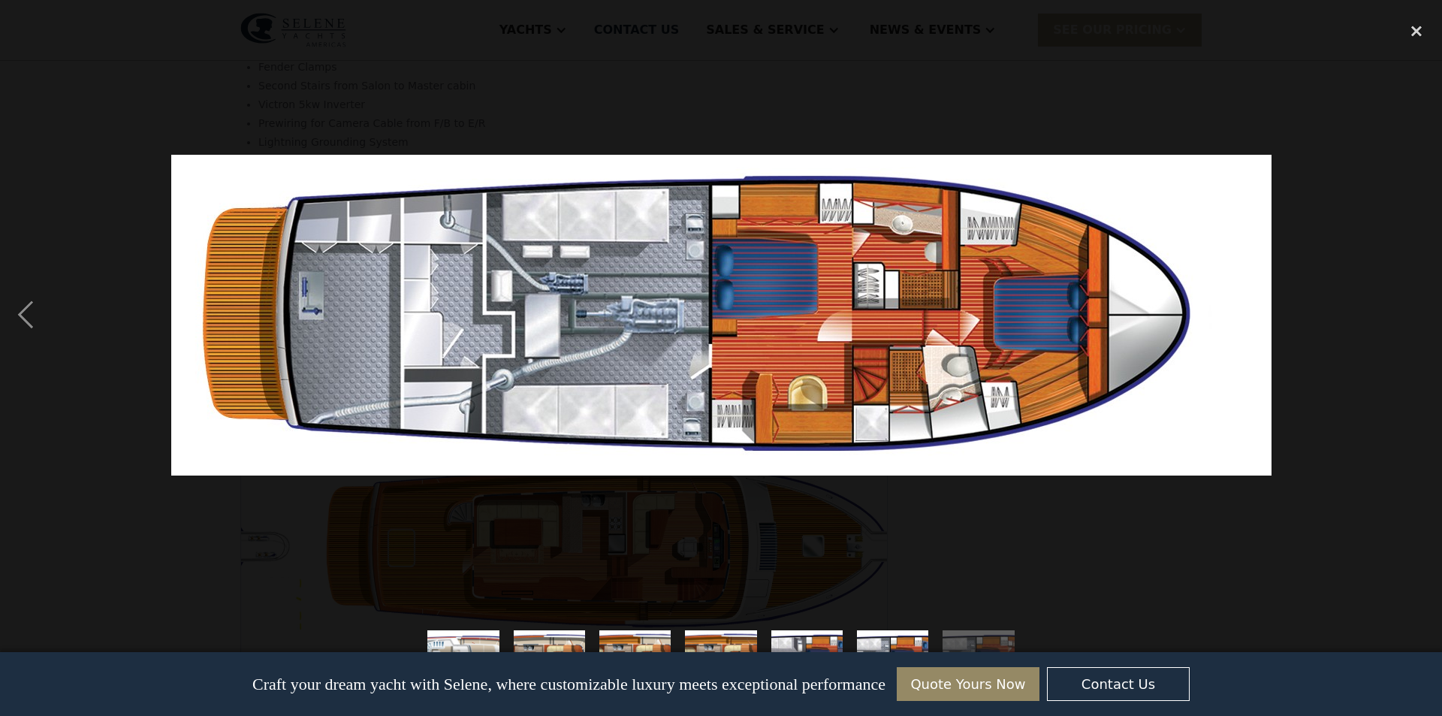
click at [1389, 330] on div at bounding box center [721, 315] width 1442 height 602
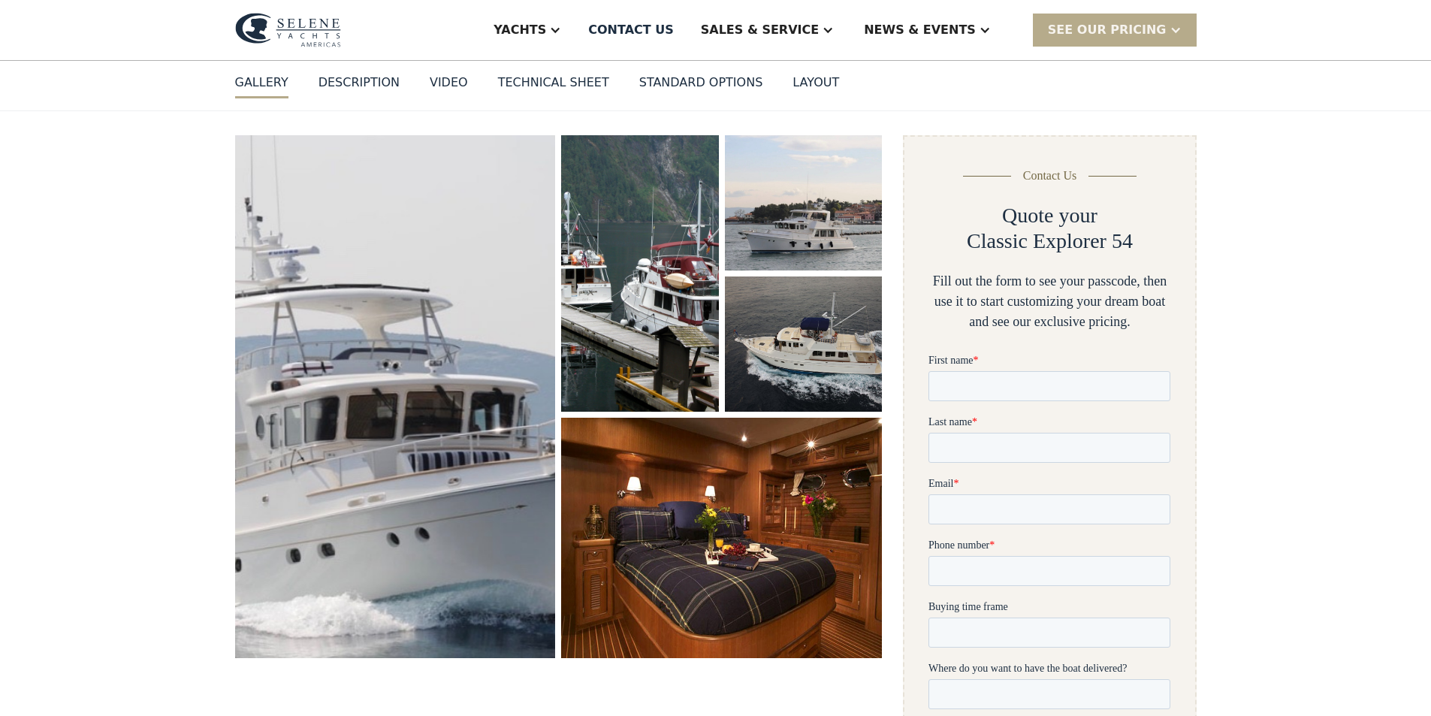
scroll to position [0, 0]
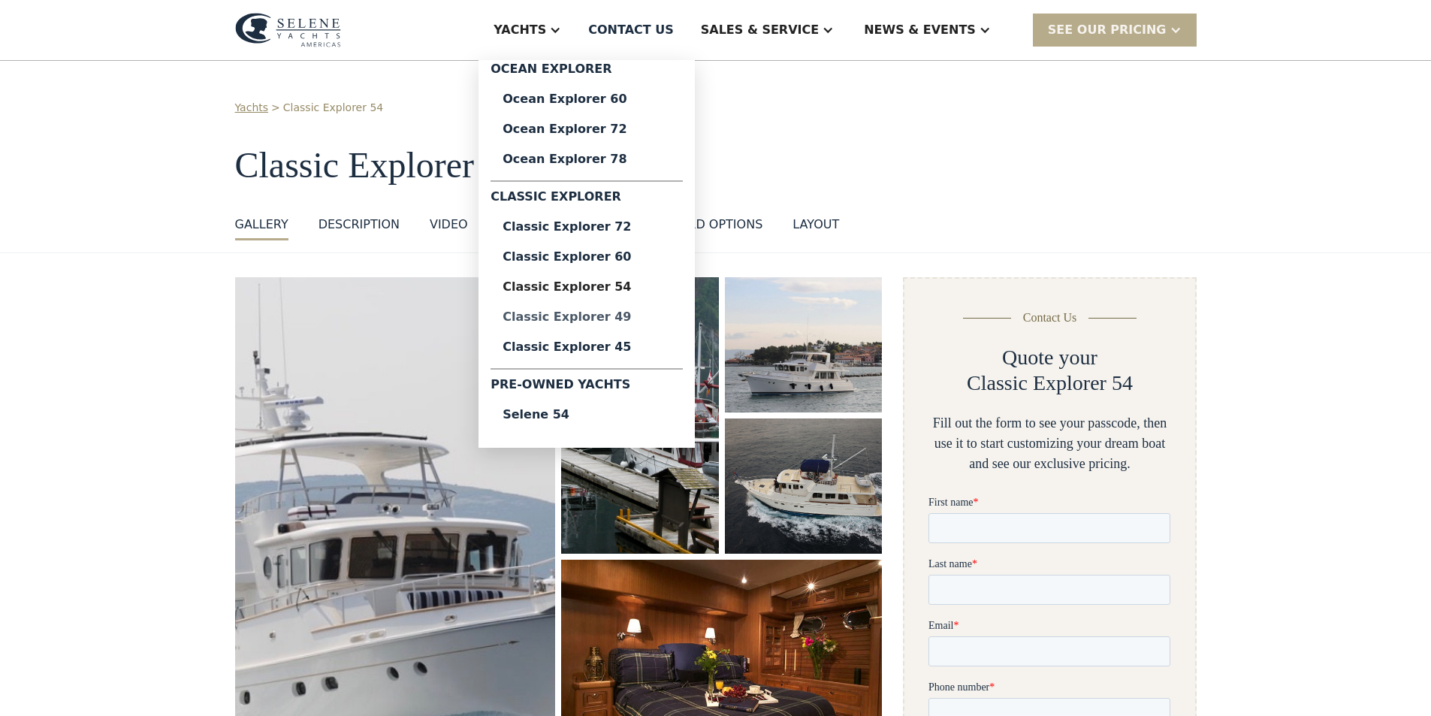
click at [631, 316] on div "Classic Explorer 49" at bounding box center [587, 317] width 168 height 12
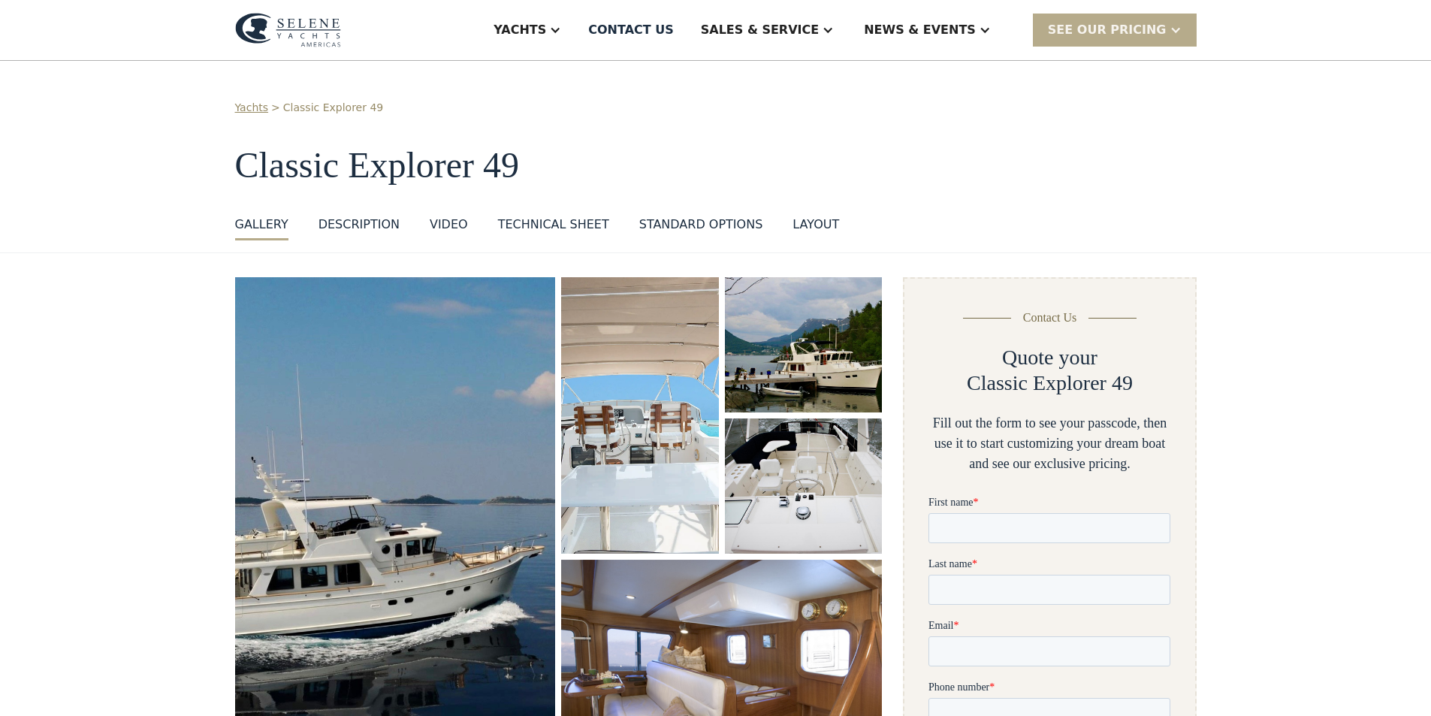
click at [541, 221] on div "Technical sheet" at bounding box center [553, 225] width 111 height 18
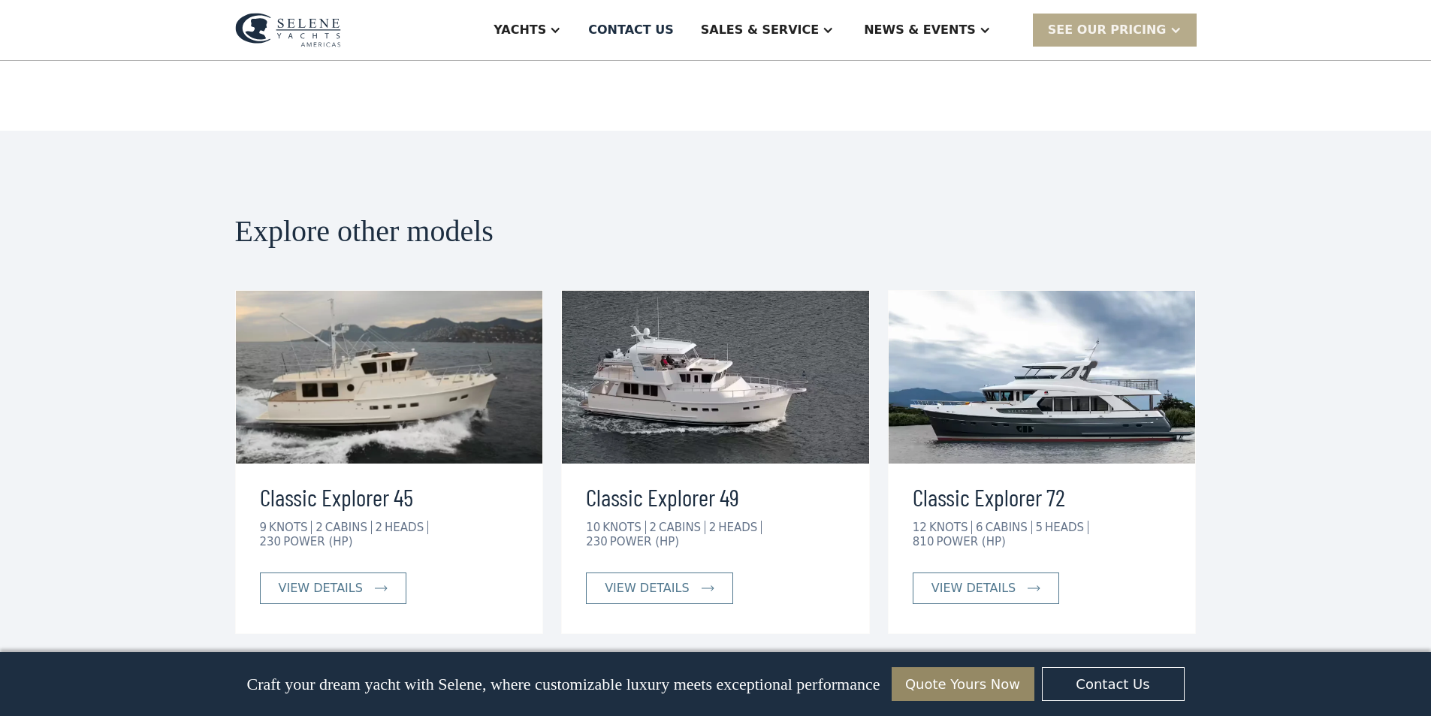
scroll to position [3270, 0]
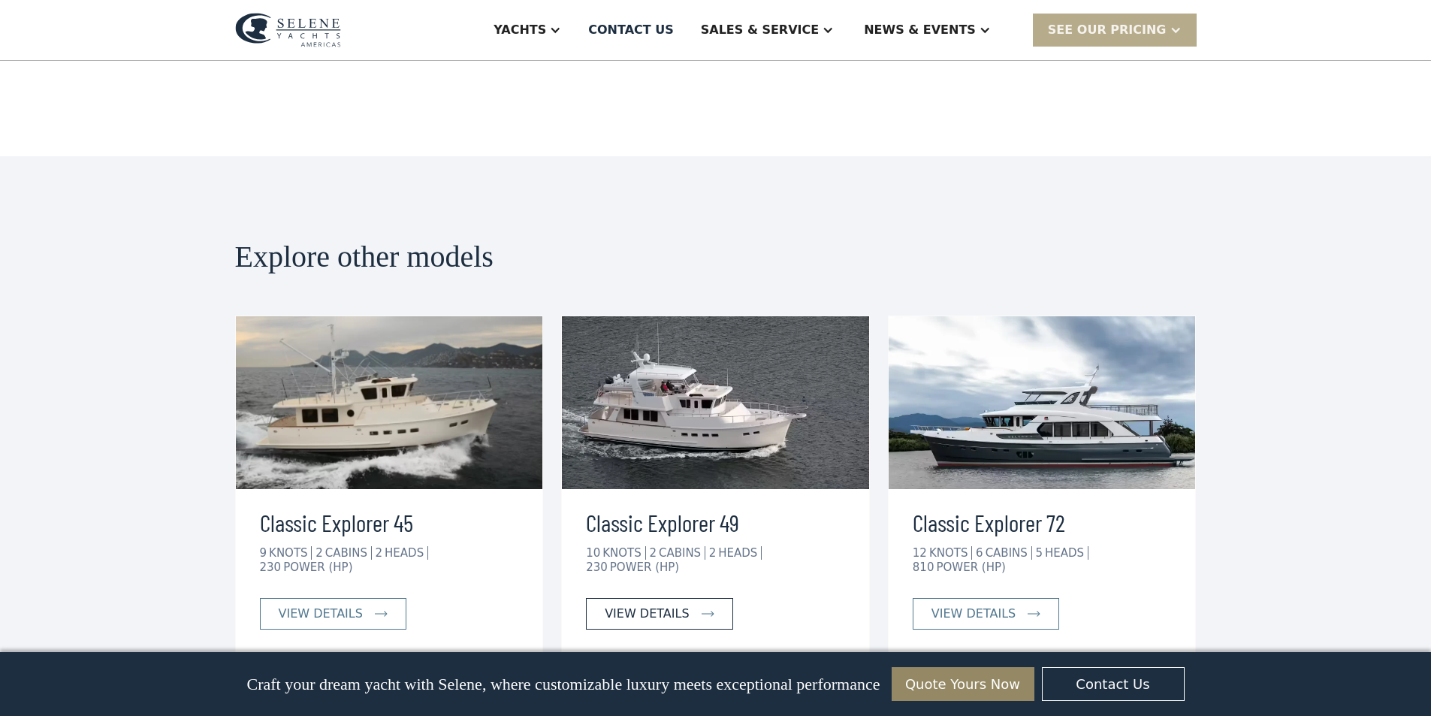
click at [669, 605] on div "view details" at bounding box center [647, 614] width 84 height 18
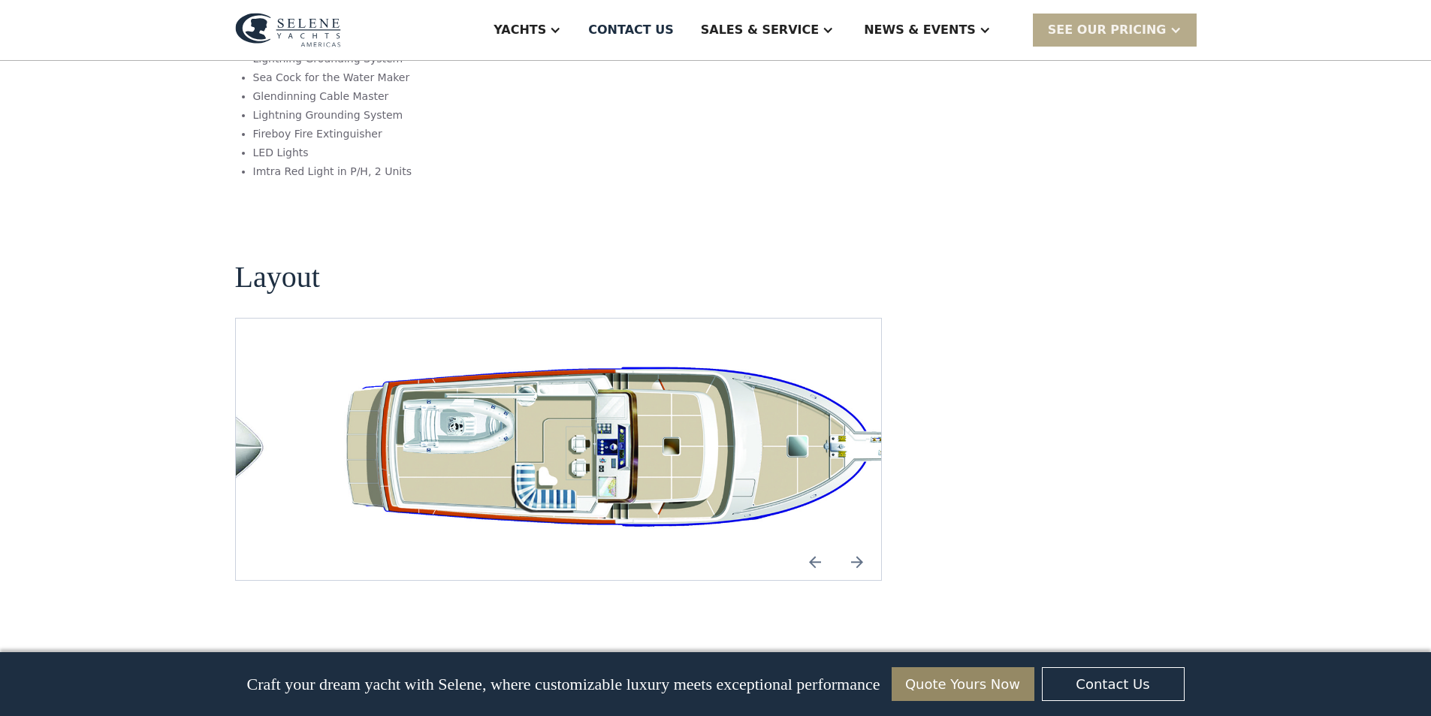
scroll to position [2780, 0]
